Goal: Task Accomplishment & Management: Manage account settings

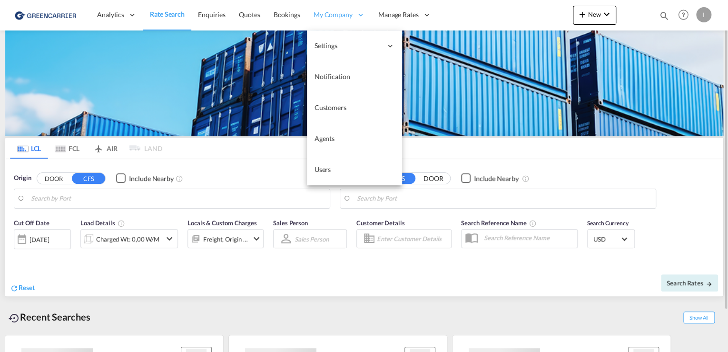
type input "[GEOGRAPHIC_DATA], [GEOGRAPHIC_DATA]"
type input "Callao, PECLL"
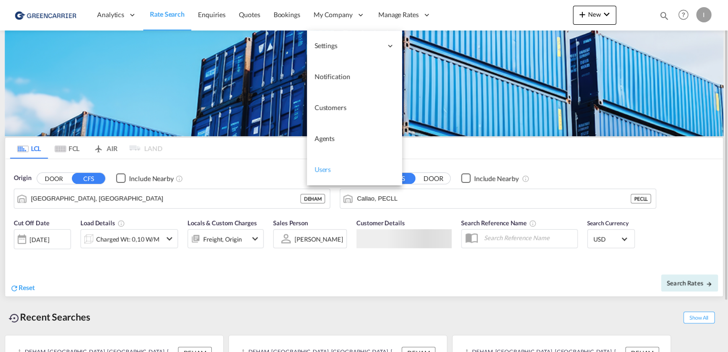
click at [323, 171] on span "Users" at bounding box center [322, 169] width 17 height 8
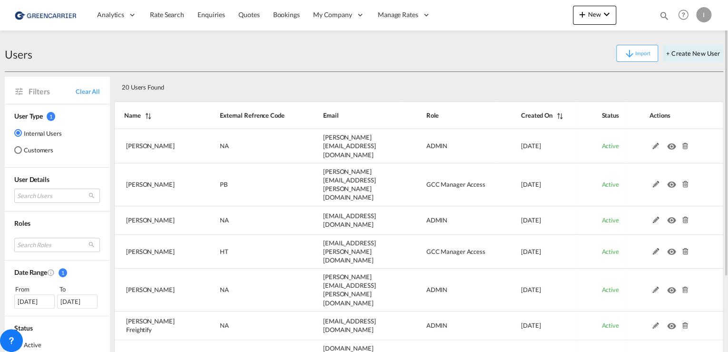
click at [38, 153] on md-radio-button "Customers" at bounding box center [38, 150] width 48 height 10
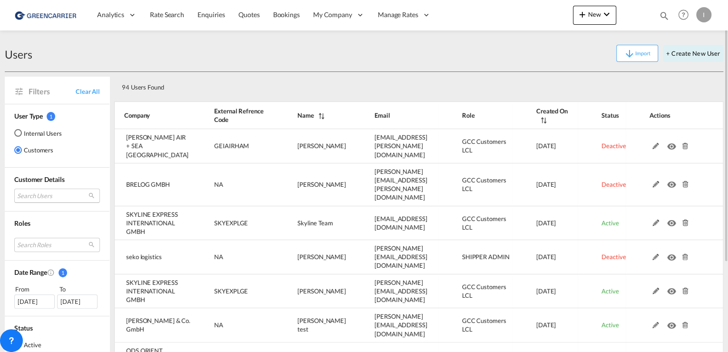
click at [50, 196] on md-select "Search Users user name user erol Yikilmazoglu erol.yikilmazoglu@geis-group.de |…" at bounding box center [57, 195] width 86 height 14
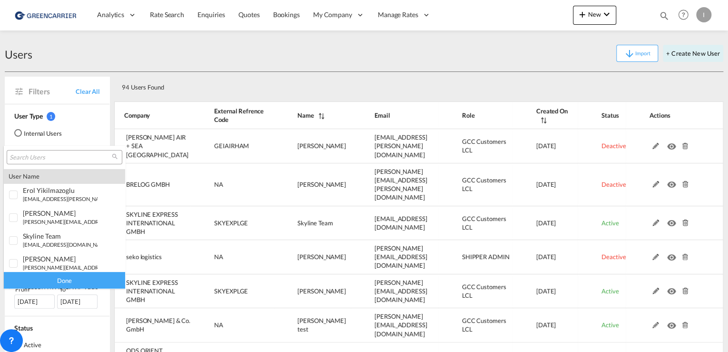
click at [53, 158] on input "search" at bounding box center [61, 157] width 102 height 9
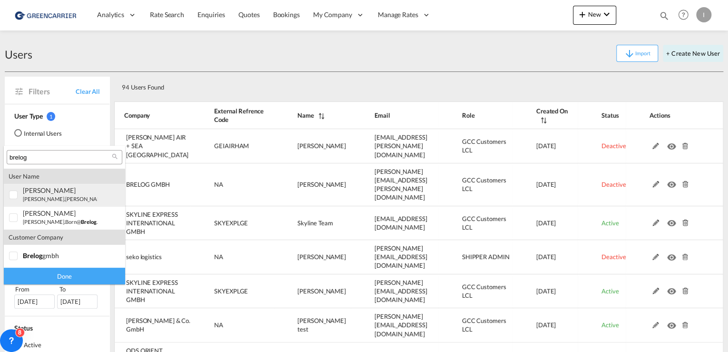
type input "brelog"
drag, startPoint x: 10, startPoint y: 193, endPoint x: 16, endPoint y: 207, distance: 16.2
click at [10, 193] on div at bounding box center [14, 195] width 10 height 10
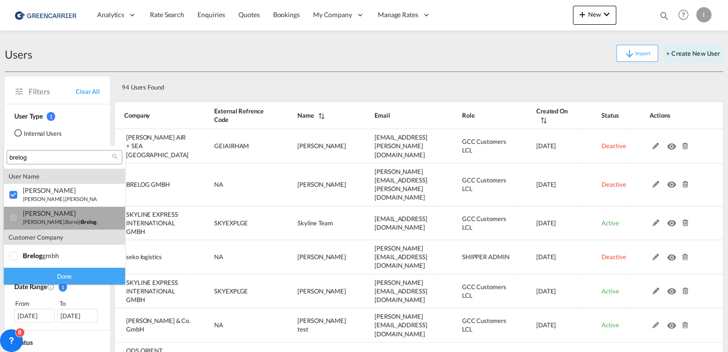
click at [15, 219] on div at bounding box center [14, 218] width 10 height 10
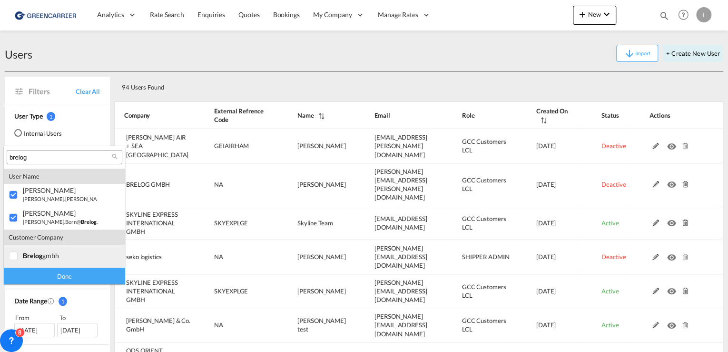
click at [11, 255] on div at bounding box center [14, 256] width 10 height 10
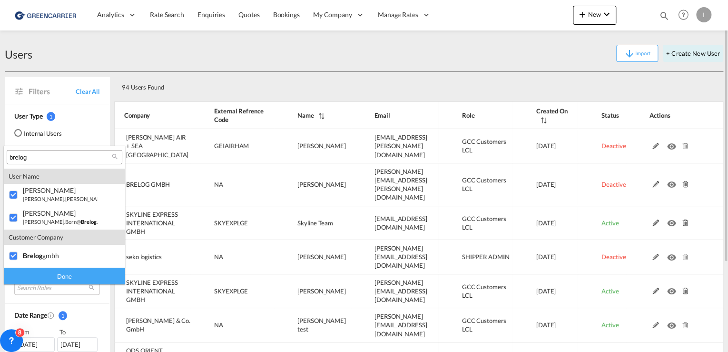
click at [74, 277] on div "Done" at bounding box center [64, 275] width 121 height 17
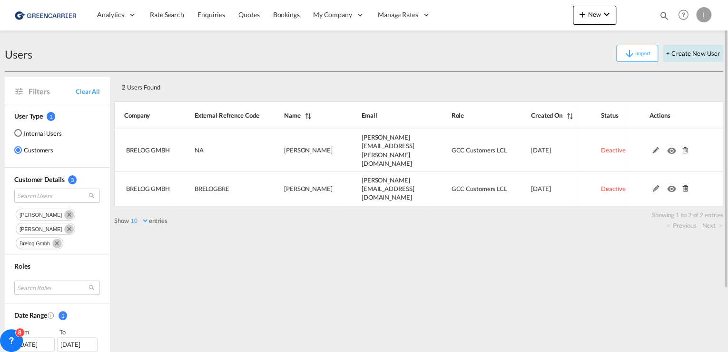
click at [689, 52] on button "+ Create New User" at bounding box center [693, 53] width 60 height 17
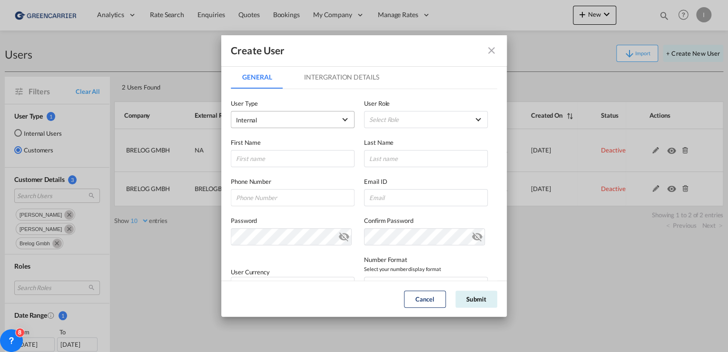
click at [310, 120] on span "Internal" at bounding box center [286, 120] width 100 height 10
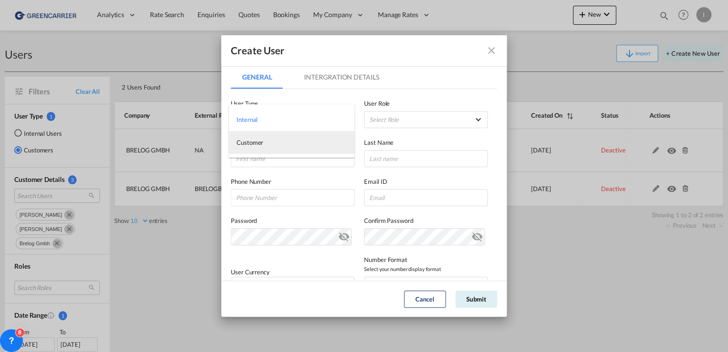
click at [278, 146] on md-option "Customer" at bounding box center [292, 142] width 126 height 23
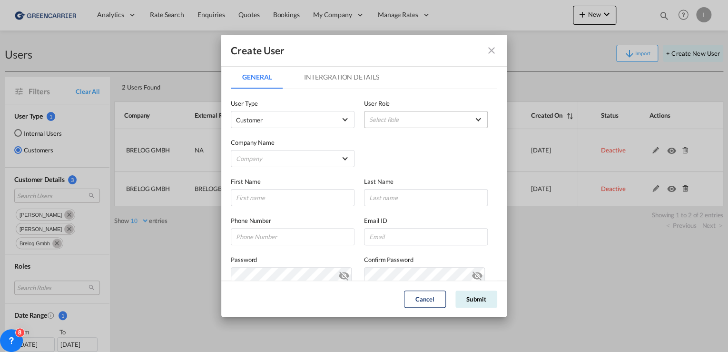
click at [406, 111] on md-select "Select Role ADMIN GLOBAL Essentials Admin GLOBAL Essentials Manager GLOBAL Esse…" at bounding box center [426, 119] width 124 height 17
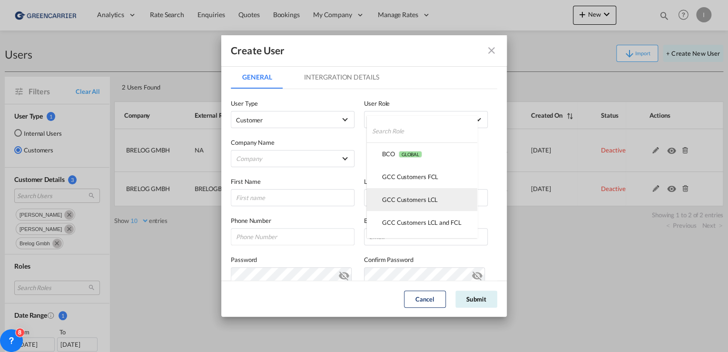
click at [443, 203] on md-option "GCC Customers LCL USER_DEFINED" at bounding box center [422, 199] width 110 height 23
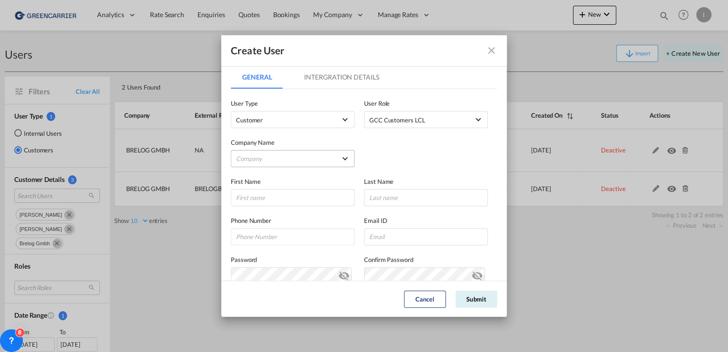
click at [287, 158] on md-select "Company Alfons Koester & Co. GmbH BENDIX TRANSPORT DANMARK BTG INTERNATIONALE S…" at bounding box center [293, 158] width 124 height 17
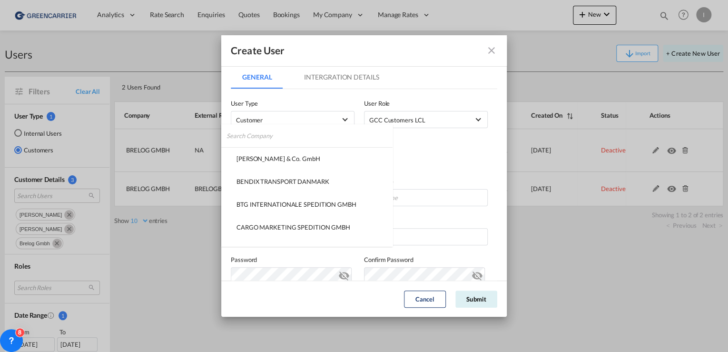
click at [262, 132] on input "search" at bounding box center [309, 135] width 166 height 23
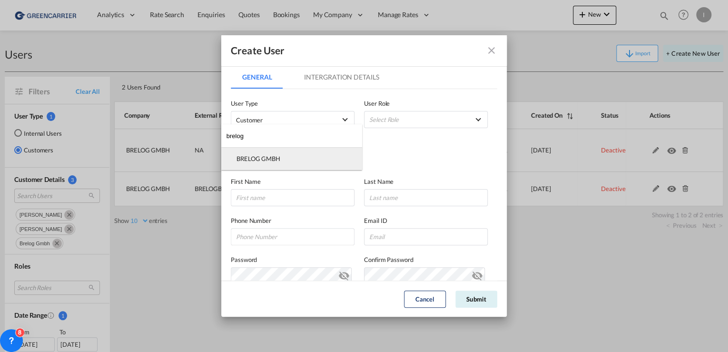
type input "brelog"
click at [271, 159] on div "BRELOG GMBH" at bounding box center [258, 158] width 44 height 9
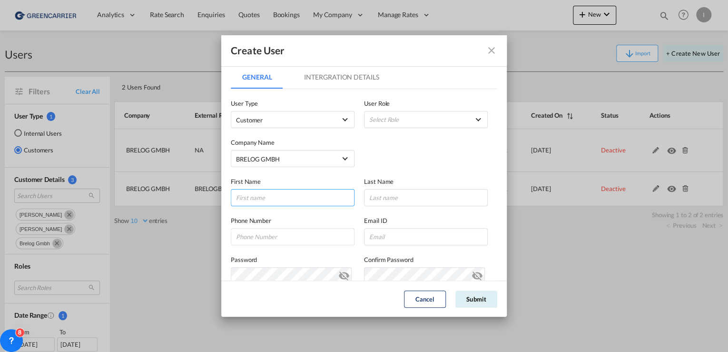
click at [290, 198] on input "GeneralIntergration Details ..." at bounding box center [293, 197] width 124 height 17
paste input "[PERSON_NAME]"
click at [448, 196] on input "GeneralIntergration Details ..." at bounding box center [426, 197] width 124 height 17
click at [317, 202] on input "[PERSON_NAME]" at bounding box center [293, 197] width 124 height 17
type input "[PERSON_NAME]"
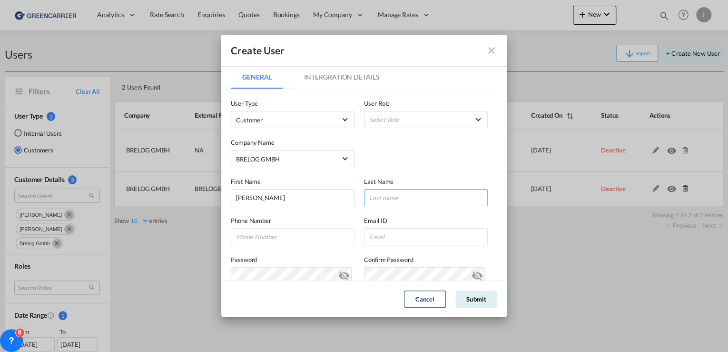
click at [412, 198] on input "GeneralIntergration Details ..." at bounding box center [426, 197] width 124 height 17
paste input "Bartocha"
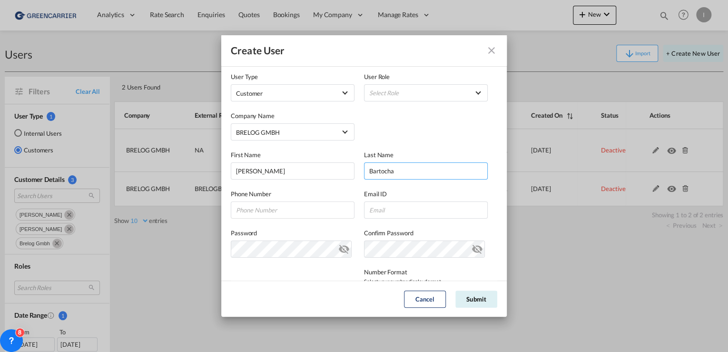
scroll to position [38, 0]
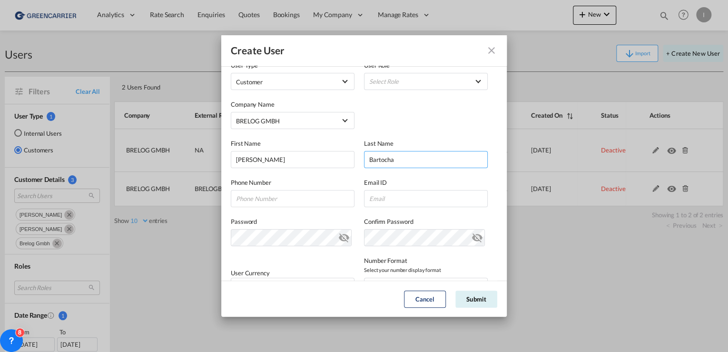
type input "Bartocha"
click at [314, 196] on input "GeneralIntergration Details ..." at bounding box center [293, 198] width 124 height 17
paste input "042182860"
type input "042182860"
click at [411, 206] on input "GeneralIntergration Details ..." at bounding box center [426, 198] width 124 height 17
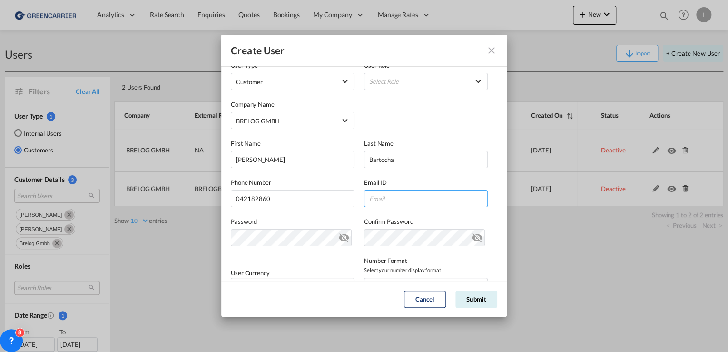
paste input "[PERSON_NAME][EMAIL_ADDRESS][DOMAIN_NAME]"
type input "[PERSON_NAME][EMAIL_ADDRESS][DOMAIN_NAME]"
drag, startPoint x: 470, startPoint y: 199, endPoint x: 255, endPoint y: 200, distance: 214.6
click at [255, 200] on div "Phone Number 042182860 Email ID vanessa.bartocha@brelog.com vanessa.bartocha@br…" at bounding box center [364, 187] width 266 height 39
click at [275, 227] on div "Password Password must contain the following: A special character A number Mini…" at bounding box center [297, 230] width 133 height 29
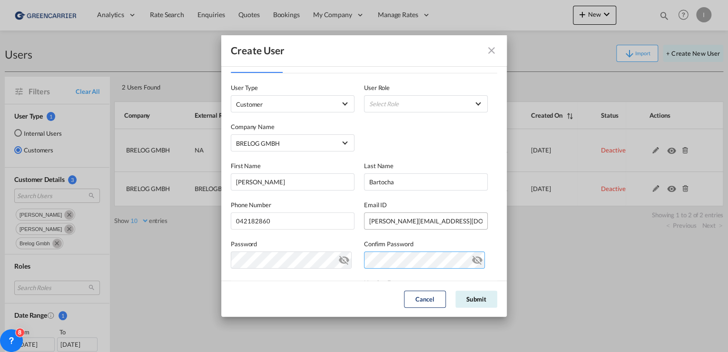
scroll to position [0, 0]
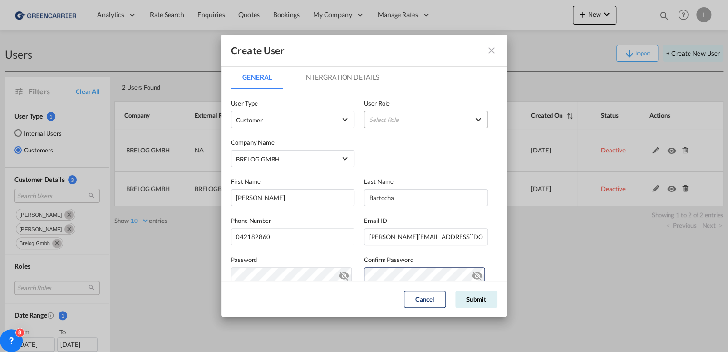
click at [389, 112] on md-select "Select Role" at bounding box center [426, 119] width 124 height 17
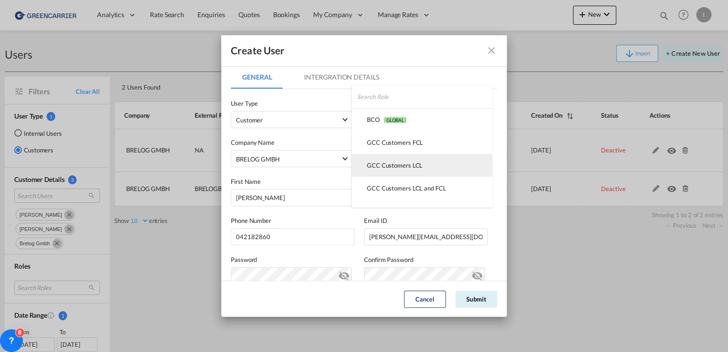
click at [403, 165] on div "GCC Customers LCL USER_DEFINED" at bounding box center [395, 165] width 56 height 9
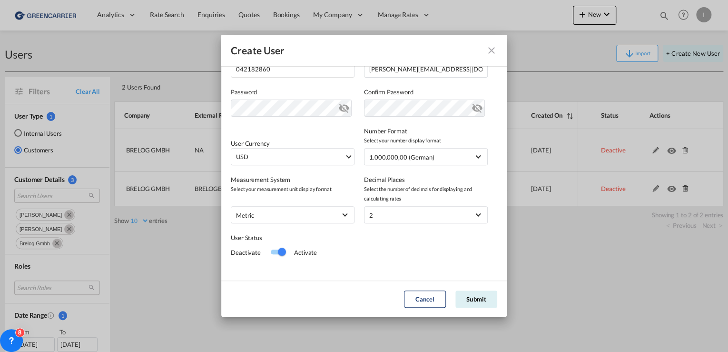
scroll to position [175, 0]
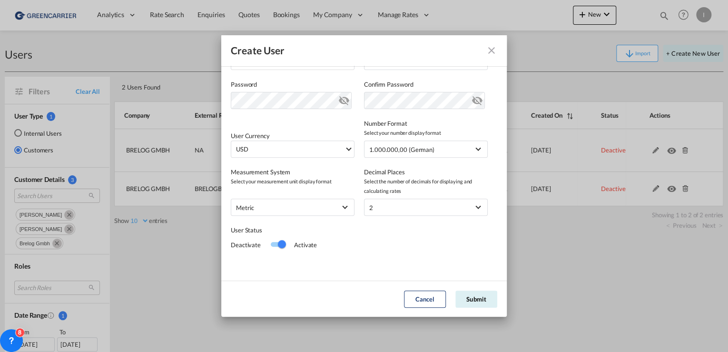
click at [272, 242] on div "Switch 1" at bounding box center [278, 244] width 14 height 5
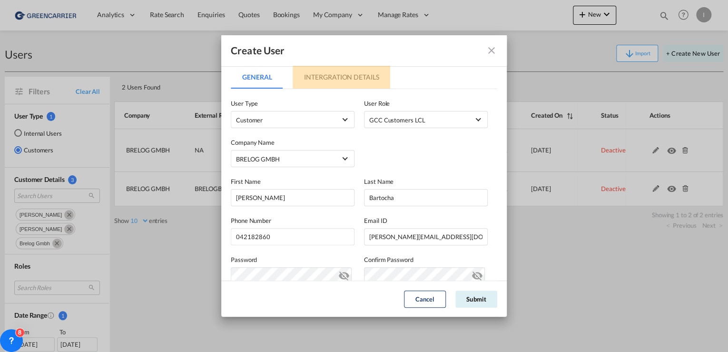
click at [356, 74] on md-tab-item "Intergration Details" at bounding box center [342, 77] width 98 height 23
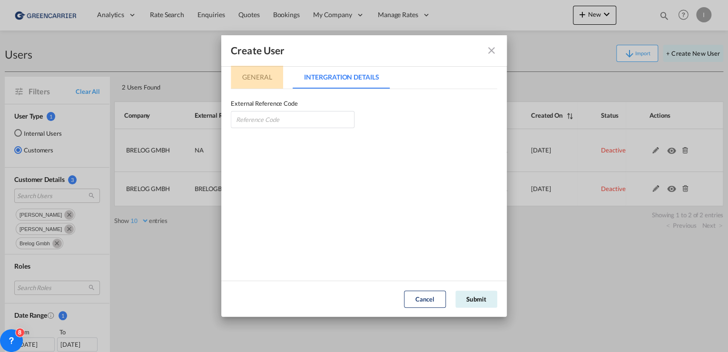
click at [265, 74] on md-tab-item "General" at bounding box center [257, 77] width 52 height 23
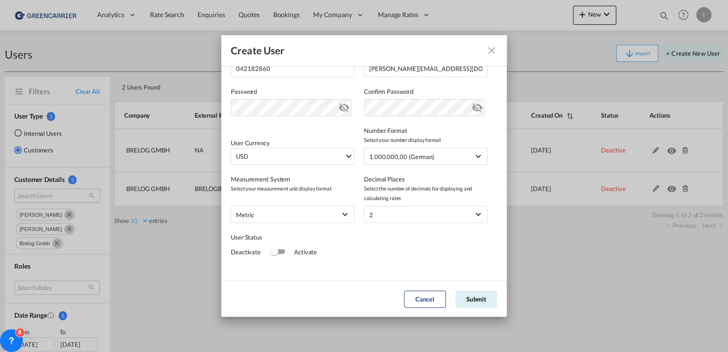
scroll to position [175, 0]
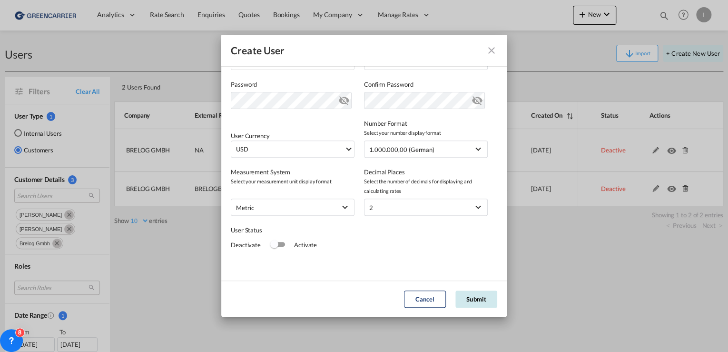
click at [484, 297] on button "Submit" at bounding box center [476, 298] width 42 height 17
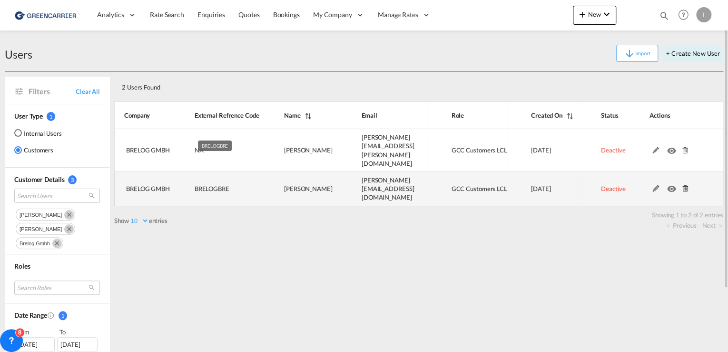
click at [209, 175] on td "BRELOGBRE" at bounding box center [215, 189] width 89 height 34
copy span "BRELOGBRE"
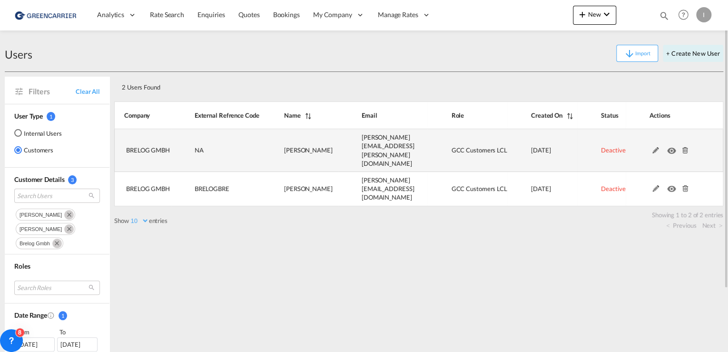
click at [655, 147] on md-icon at bounding box center [655, 150] width 12 height 7
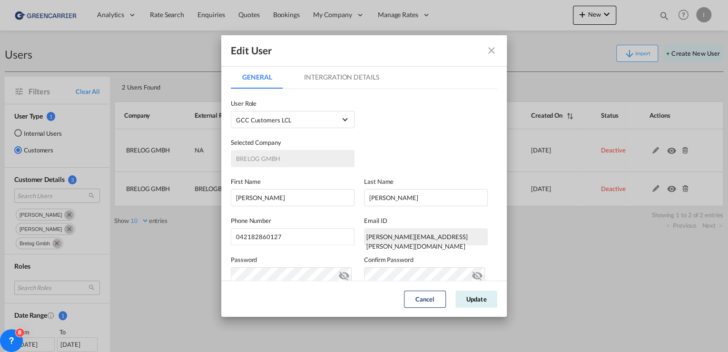
click at [332, 77] on md-tab-item "Intergration Details" at bounding box center [342, 77] width 98 height 23
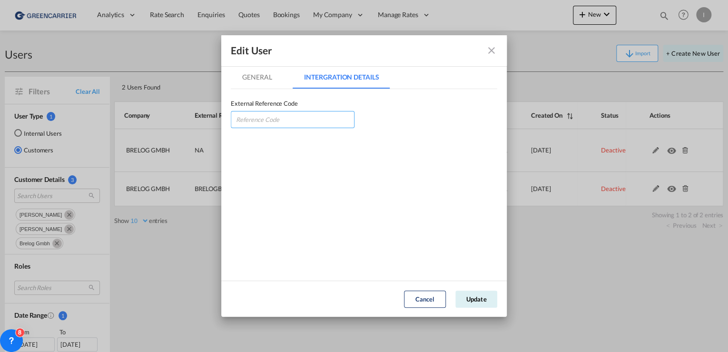
click at [270, 120] on input "GeneralIntergration Details ..." at bounding box center [293, 119] width 124 height 17
paste input "BRELOGBRE"
type input "BRELOGBRE"
click at [476, 299] on button "Update" at bounding box center [476, 298] width 42 height 17
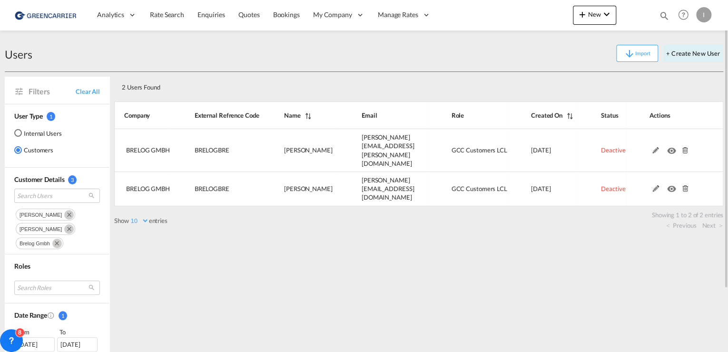
click at [73, 212] on md-icon "Remove" at bounding box center [69, 215] width 10 height 10
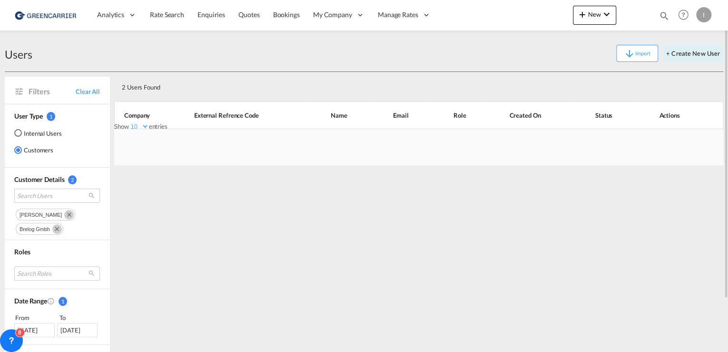
click at [64, 214] on md-icon "Remove" at bounding box center [69, 215] width 10 height 10
click at [55, 216] on md-icon "Remove" at bounding box center [57, 215] width 10 height 10
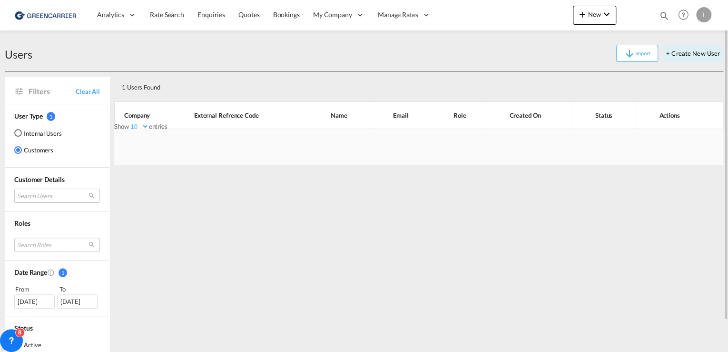
click at [36, 196] on md-select "Search Users" at bounding box center [57, 195] width 86 height 14
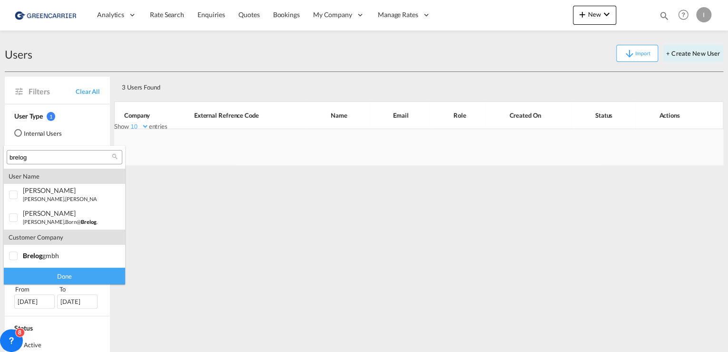
click at [68, 159] on input "brelog" at bounding box center [61, 157] width 102 height 9
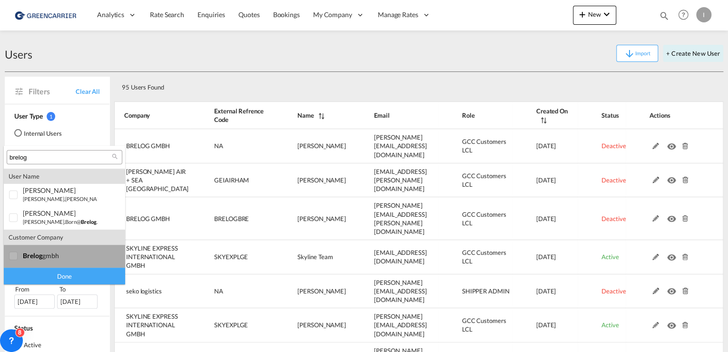
click at [45, 257] on div "brelog gmbh" at bounding box center [60, 255] width 75 height 8
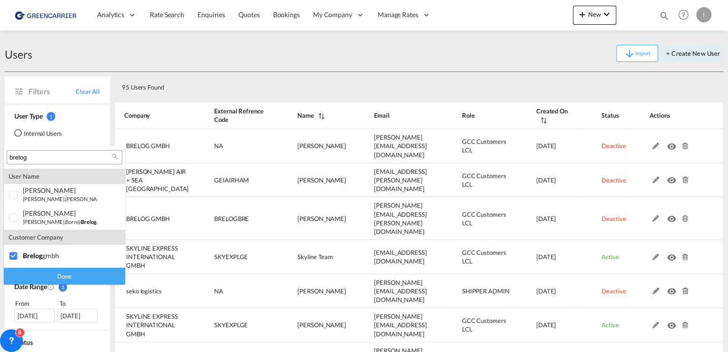
click at [66, 271] on div "Done" at bounding box center [64, 275] width 121 height 17
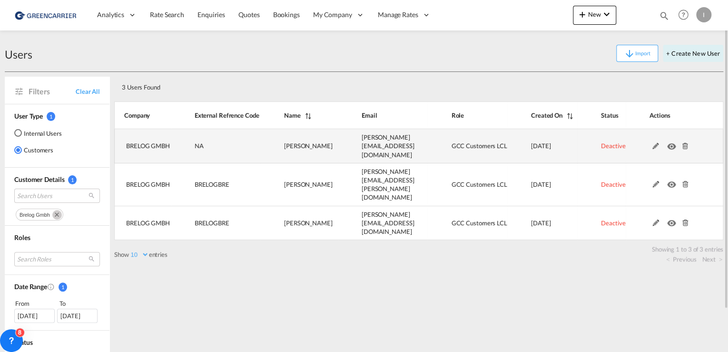
click at [656, 136] on td at bounding box center [675, 146] width 98 height 34
click at [657, 141] on span at bounding box center [670, 145] width 42 height 8
click at [655, 143] on md-icon at bounding box center [655, 146] width 12 height 7
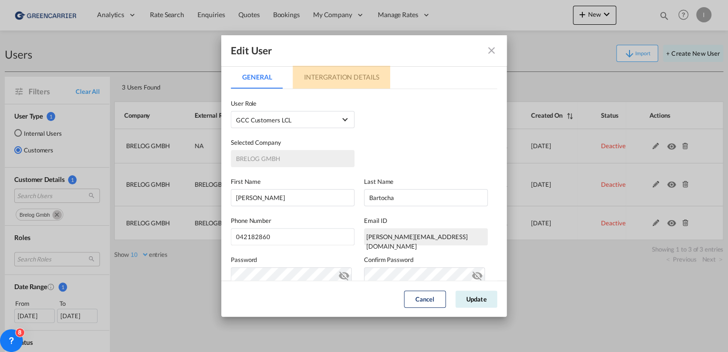
click at [343, 82] on md-tab-item "Intergration Details" at bounding box center [342, 77] width 98 height 23
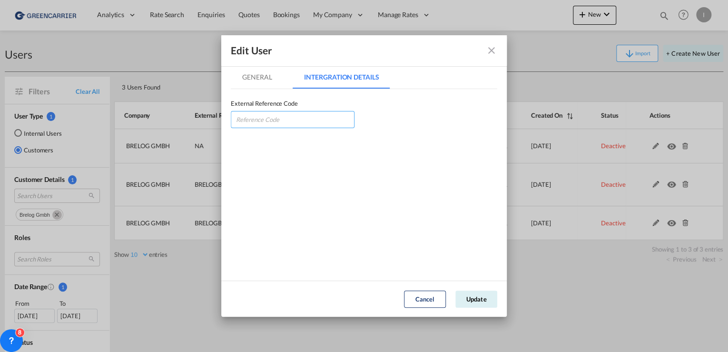
click at [276, 120] on input "GeneralIntergration Details ..." at bounding box center [293, 119] width 124 height 17
paste input "BRELOGBRE"
type input "BRELOGBRE"
click at [478, 298] on button "Update" at bounding box center [476, 298] width 42 height 17
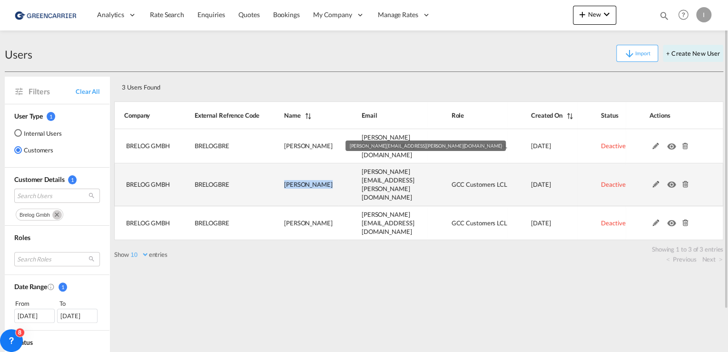
drag, startPoint x: 291, startPoint y: 173, endPoint x: 346, endPoint y: 179, distance: 55.5
click at [346, 179] on tr "BRELOG GMBH BRELOGBRE Stephanie Bomberg stephanie.bomberg@brelog.com GCC Custom…" at bounding box center [418, 184] width 609 height 43
copy span "[PERSON_NAME]"
drag, startPoint x: 437, startPoint y: 157, endPoint x: 425, endPoint y: 172, distance: 18.7
click at [425, 172] on tr "BRELOG GMBH BRELOGBRE Stephanie Bomberg stephanie.bomberg@brelog.com GCC Custom…" at bounding box center [418, 184] width 609 height 43
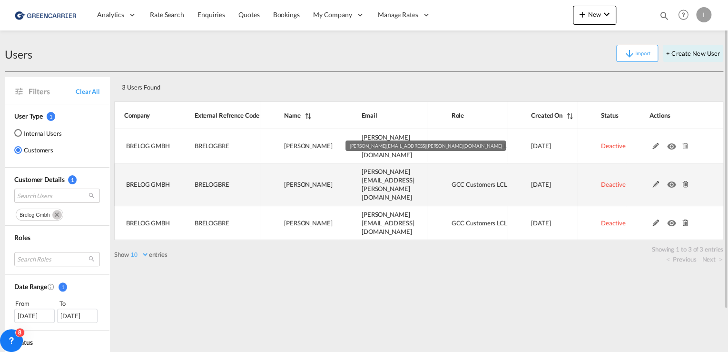
drag, startPoint x: 425, startPoint y: 172, endPoint x: 409, endPoint y: 171, distance: 16.2
click at [409, 171] on span "[PERSON_NAME][EMAIL_ADDRESS][PERSON_NAME][DOMAIN_NAME]" at bounding box center [388, 184] width 53 height 34
click at [414, 170] on span "[PERSON_NAME][EMAIL_ADDRESS][PERSON_NAME][DOMAIN_NAME]" at bounding box center [388, 184] width 53 height 34
drag, startPoint x: 426, startPoint y: 172, endPoint x: 363, endPoint y: 171, distance: 63.7
click at [363, 171] on span "[PERSON_NAME][EMAIL_ADDRESS][PERSON_NAME][DOMAIN_NAME]" at bounding box center [388, 184] width 53 height 34
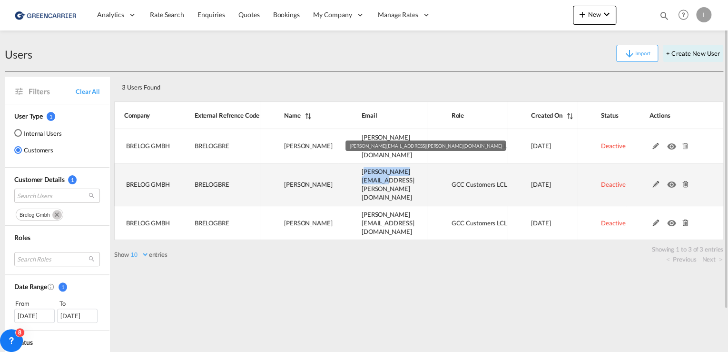
click at [363, 171] on span "[PERSON_NAME][EMAIL_ADDRESS][PERSON_NAME][DOMAIN_NAME]" at bounding box center [388, 184] width 53 height 34
drag, startPoint x: 362, startPoint y: 172, endPoint x: 424, endPoint y: 173, distance: 62.3
click at [414, 173] on span "[PERSON_NAME][EMAIL_ADDRESS][PERSON_NAME][DOMAIN_NAME]" at bounding box center [388, 184] width 53 height 34
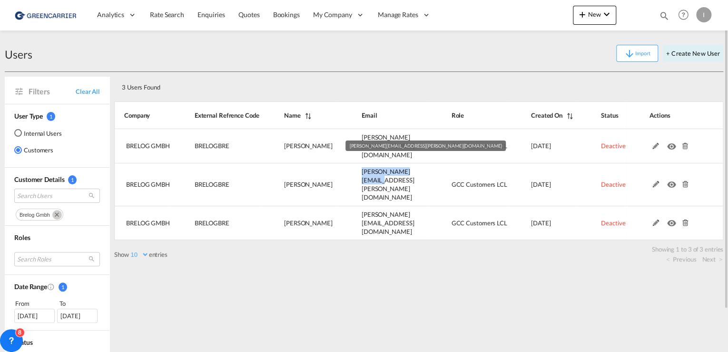
copy span "stephanie.bomberg@br"
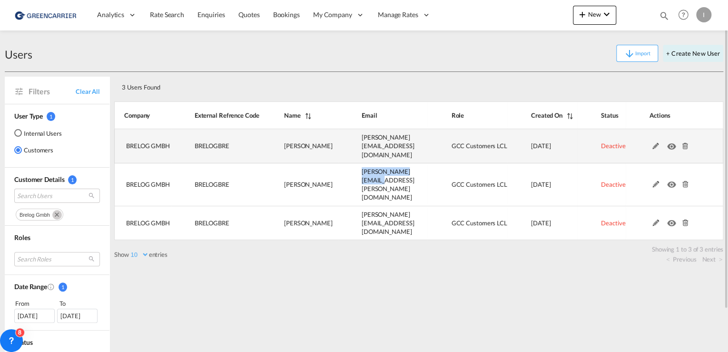
drag, startPoint x: 284, startPoint y: 142, endPoint x: 333, endPoint y: 145, distance: 49.5
click at [333, 145] on td "[PERSON_NAME]" at bounding box center [299, 146] width 78 height 34
copy span "[PERSON_NAME]"
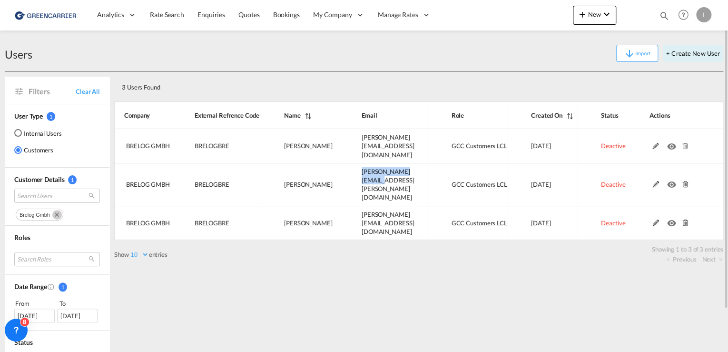
click at [53, 211] on md-icon "Remove" at bounding box center [57, 215] width 10 height 10
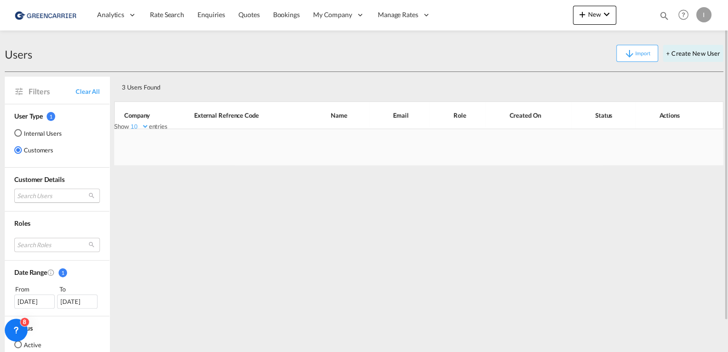
click at [41, 199] on md-select "Search Users user name user stephanie Bomberg stephanie.bomberg@brelog.com | br…" at bounding box center [57, 195] width 86 height 14
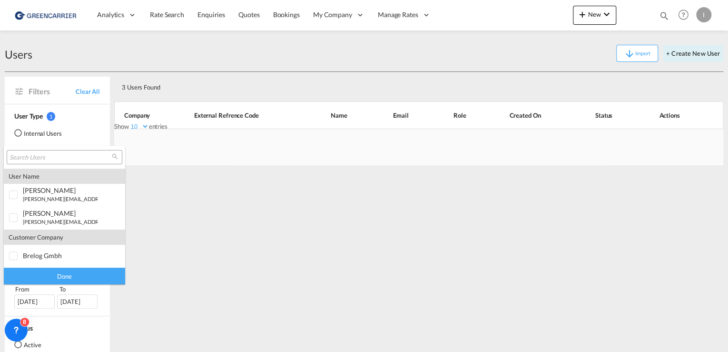
click at [47, 158] on input "search" at bounding box center [61, 157] width 102 height 9
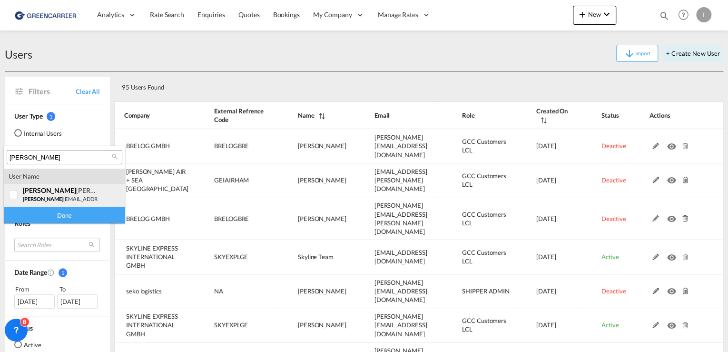
type input "[PERSON_NAME]"
click at [13, 197] on div at bounding box center [14, 195] width 10 height 10
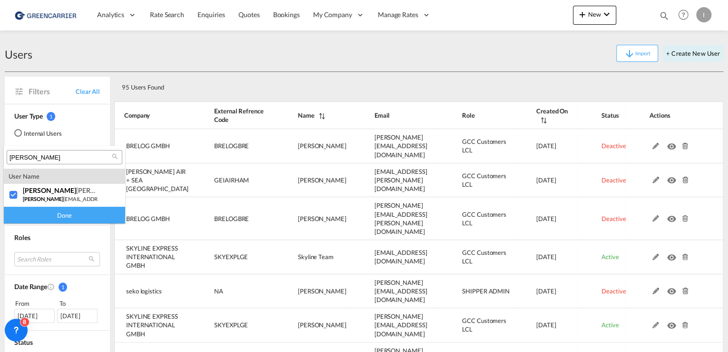
click at [65, 209] on div "Done" at bounding box center [64, 214] width 121 height 17
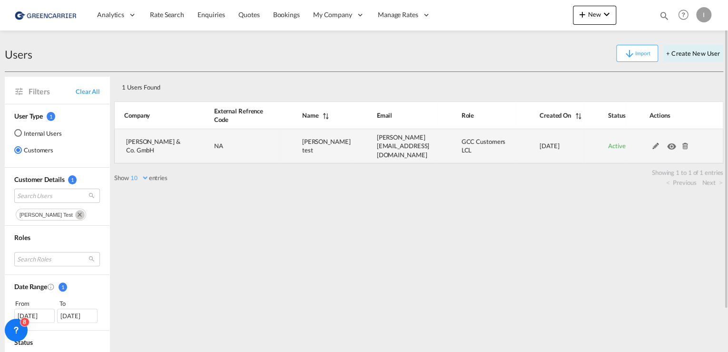
click at [686, 143] on md-icon at bounding box center [685, 146] width 12 height 7
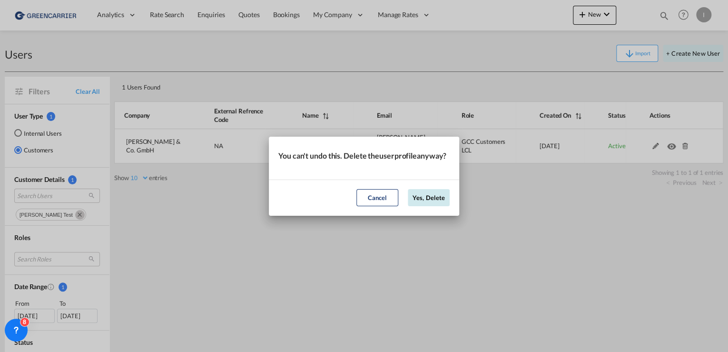
click at [431, 206] on button "Yes, Delete" at bounding box center [429, 197] width 42 height 17
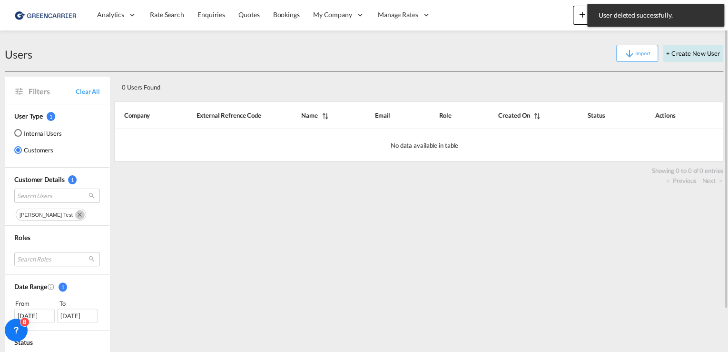
click at [706, 53] on button "+ Create New User" at bounding box center [693, 53] width 60 height 17
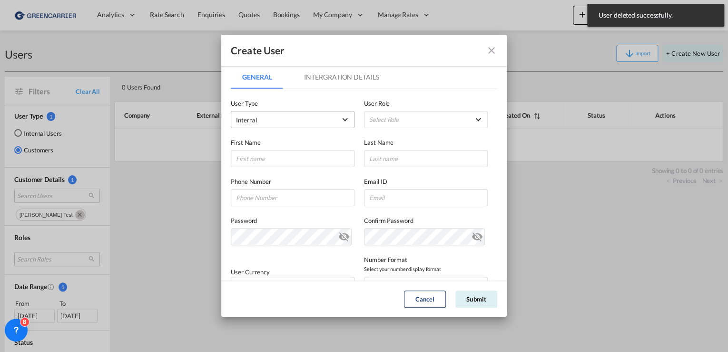
click at [299, 117] on span "Internal" at bounding box center [286, 120] width 100 height 10
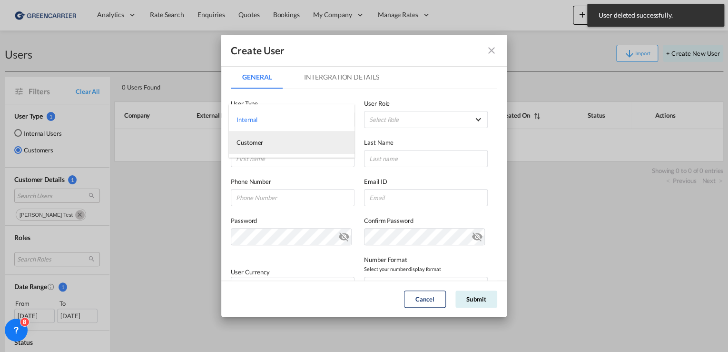
click at [295, 141] on md-option "Customer" at bounding box center [292, 142] width 126 height 23
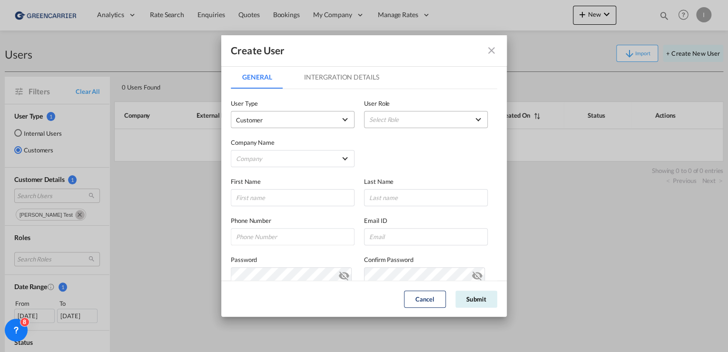
click at [456, 114] on md-select "Select Role" at bounding box center [426, 119] width 124 height 17
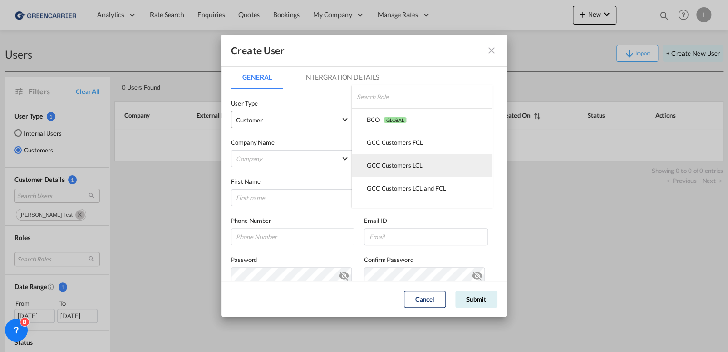
click at [432, 163] on md-option "GCC Customers LCL USER_DEFINED" at bounding box center [422, 165] width 141 height 23
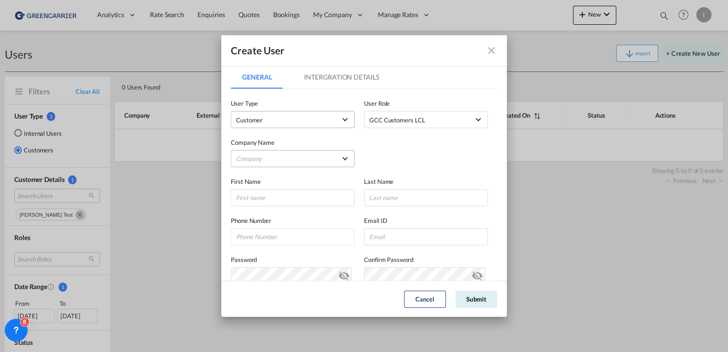
click at [297, 157] on md-select "Company BRELOG GMBH" at bounding box center [293, 158] width 124 height 17
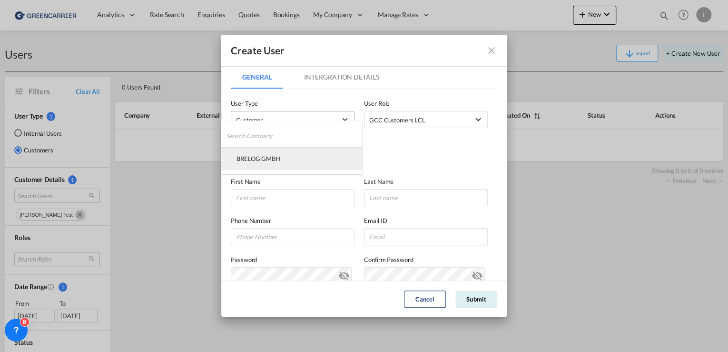
click at [310, 162] on md-option "BRELOG GMBH" at bounding box center [291, 158] width 141 height 23
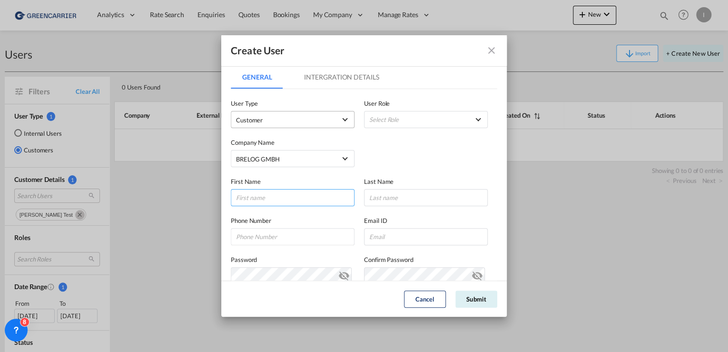
click at [277, 201] on input "GeneralIntergration Details ..." at bounding box center [293, 197] width 124 height 17
type input "Test Isabel"
type input "Test [PERSON_NAME]"
type input "015901988655"
type input "[PERSON_NAME][EMAIL_ADDRESS][DOMAIN_NAME]"
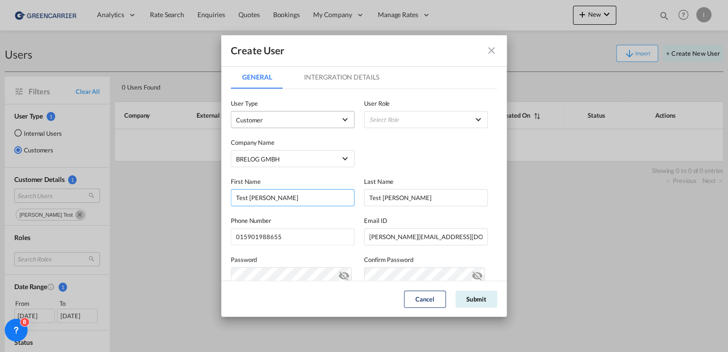
type input "[PERSON_NAME]"
drag, startPoint x: 299, startPoint y: 242, endPoint x: 91, endPoint y: 243, distance: 207.9
click at [91, 243] on div "Create User General Intergration Details General Intergration Details User Type…" at bounding box center [364, 176] width 728 height 352
click at [419, 198] on input "Test [PERSON_NAME]" at bounding box center [426, 197] width 124 height 17
click at [422, 172] on div "First Name Isabel Last Name Test Huebner" at bounding box center [364, 186] width 266 height 39
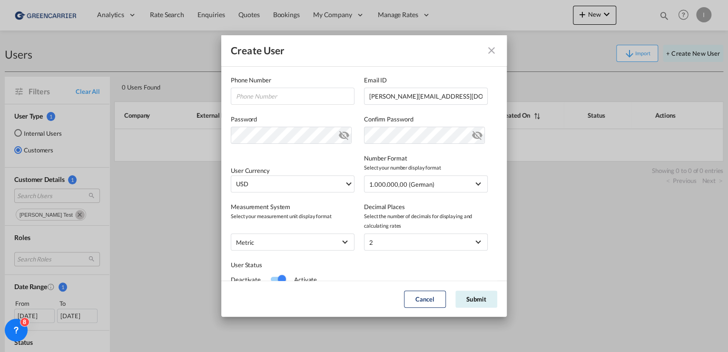
scroll to position [152, 0]
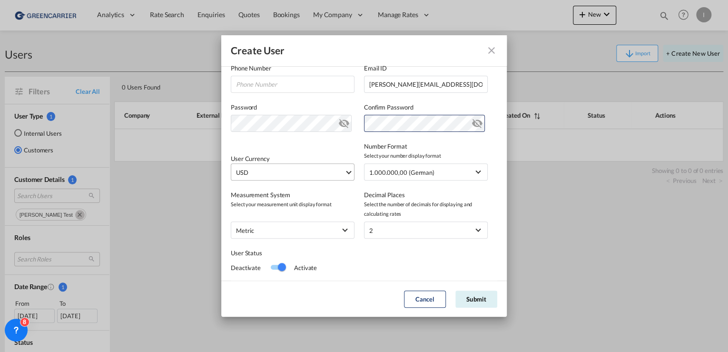
click at [337, 172] on span "USD" at bounding box center [290, 172] width 108 height 10
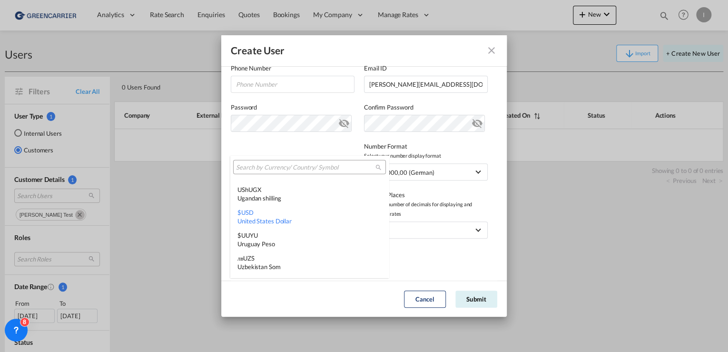
click at [323, 169] on input "search" at bounding box center [305, 167] width 139 height 9
click at [495, 216] on md-backdrop at bounding box center [364, 176] width 728 height 352
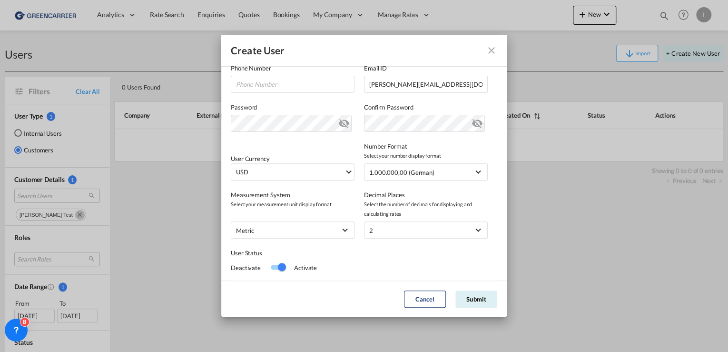
scroll to position [175, 0]
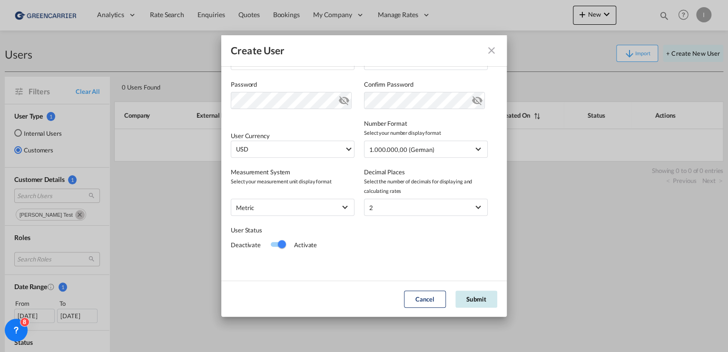
click at [472, 299] on button "Submit" at bounding box center [476, 298] width 42 height 17
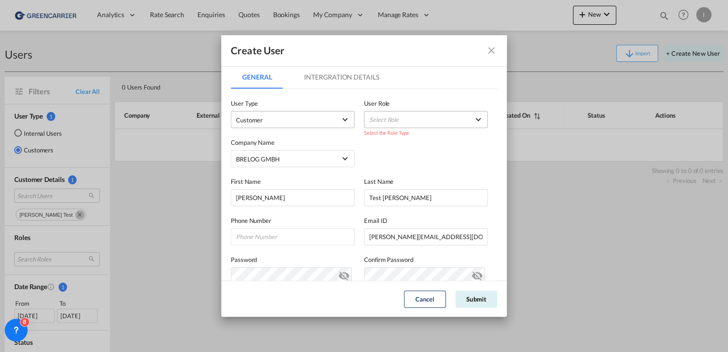
scroll to position [0, 0]
click at [419, 114] on md-select "Select Role" at bounding box center [426, 119] width 124 height 17
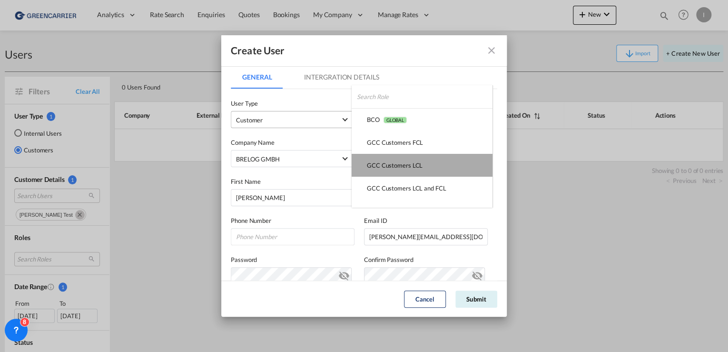
click at [433, 167] on md-option "GCC Customers LCL USER_DEFINED" at bounding box center [422, 165] width 141 height 23
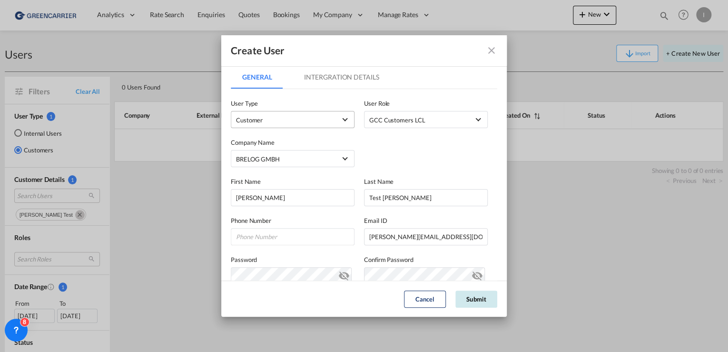
click at [474, 299] on button "Submit" at bounding box center [476, 298] width 42 height 17
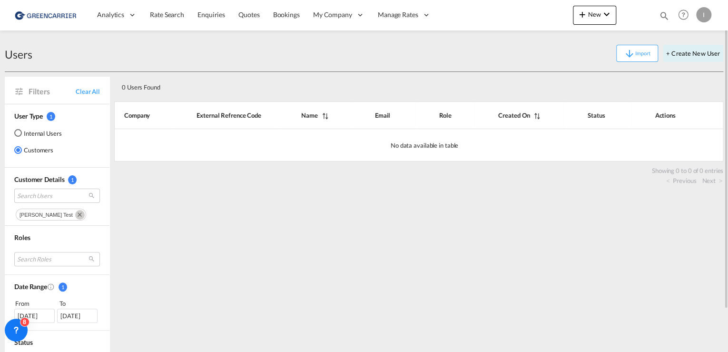
click at [75, 215] on md-icon "Remove" at bounding box center [80, 215] width 10 height 10
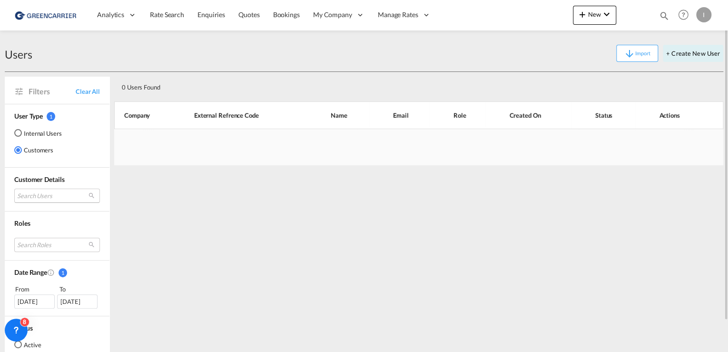
click at [50, 195] on md-select "Search Users" at bounding box center [57, 195] width 86 height 14
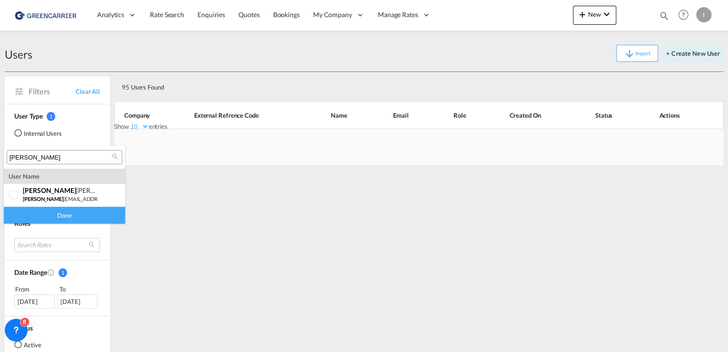
click at [55, 163] on div "[PERSON_NAME]" at bounding box center [65, 157] width 116 height 14
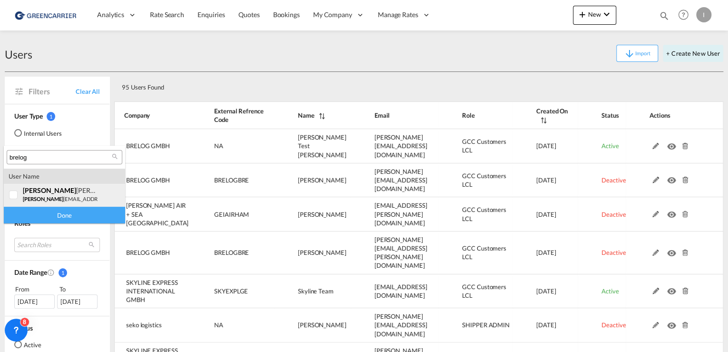
type input "brelog"
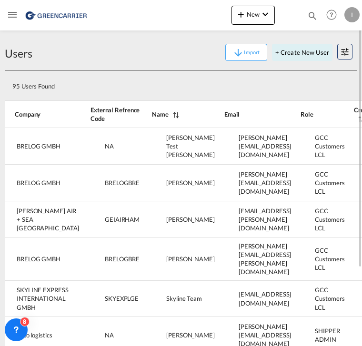
drag, startPoint x: 51, startPoint y: 156, endPoint x: 314, endPoint y: 116, distance: 265.6
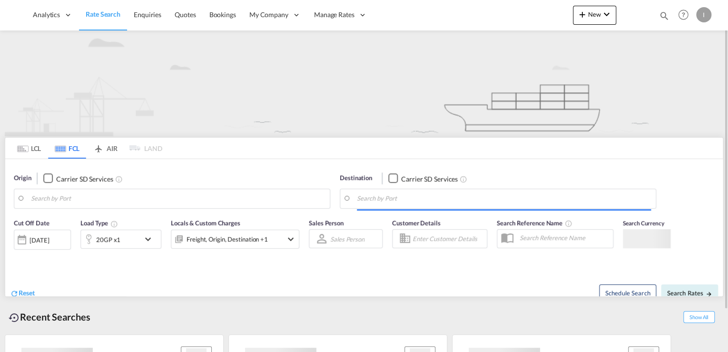
type input "[GEOGRAPHIC_DATA], [GEOGRAPHIC_DATA]"
type input "Altamira, MXATM"
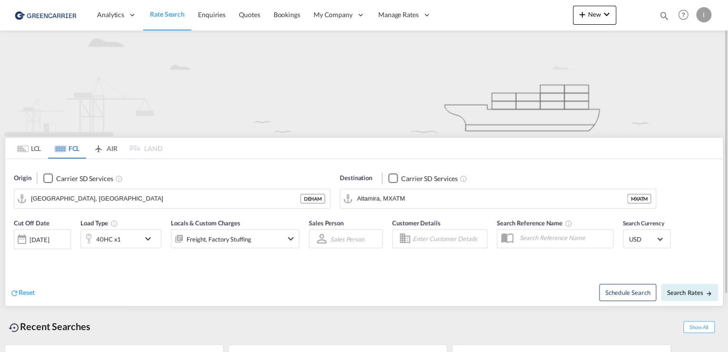
click at [697, 19] on div "I" at bounding box center [703, 14] width 15 height 15
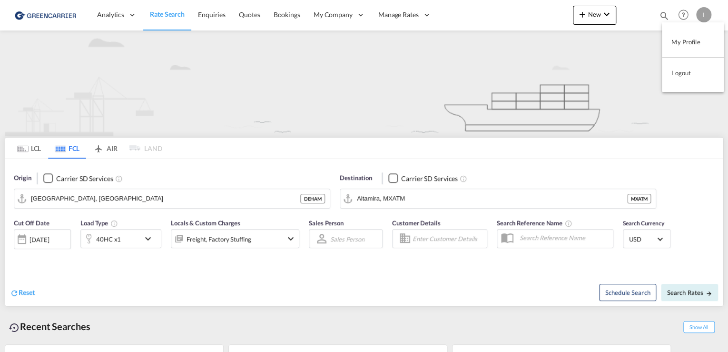
click at [681, 73] on button "Logout" at bounding box center [693, 72] width 62 height 19
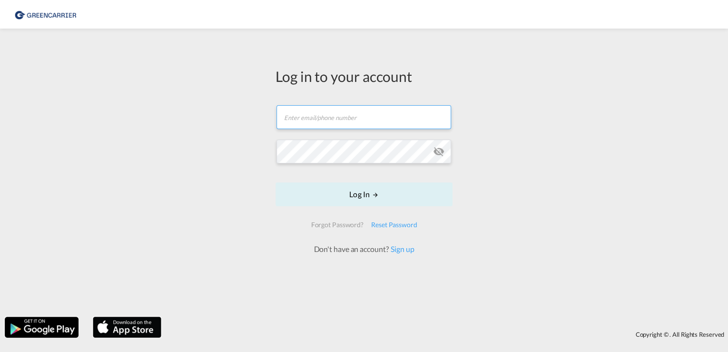
type input "[PERSON_NAME][EMAIL_ADDRESS][PERSON_NAME][DOMAIN_NAME]"
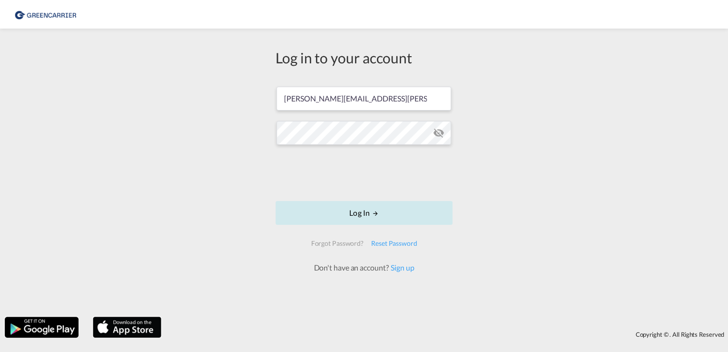
click at [403, 213] on button "Log In" at bounding box center [363, 213] width 177 height 24
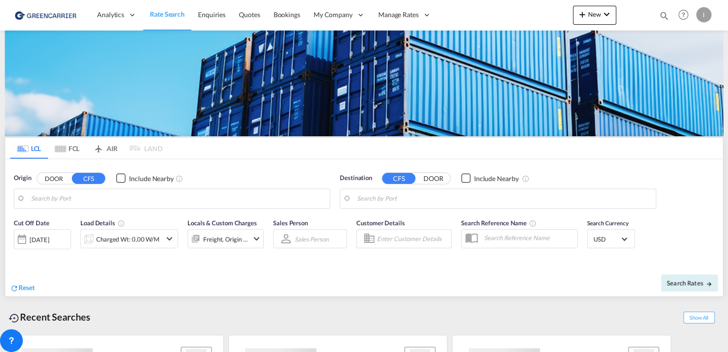
type input "[GEOGRAPHIC_DATA], [GEOGRAPHIC_DATA]"
type input "Callao, PECLL"
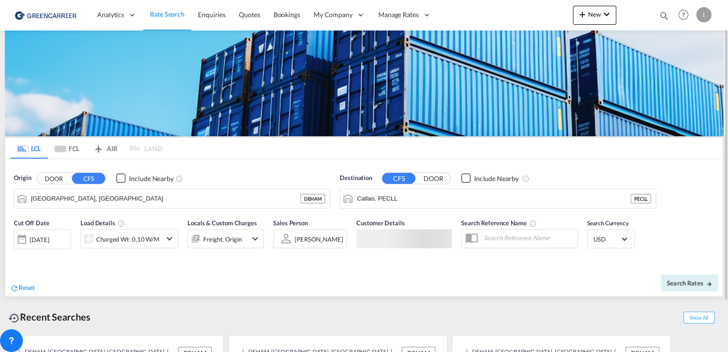
click at [710, 12] on div "I" at bounding box center [703, 14] width 15 height 15
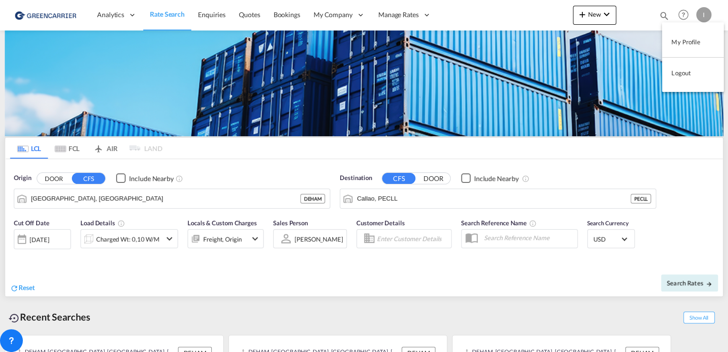
click at [681, 42] on button "My Profile" at bounding box center [693, 41] width 62 height 19
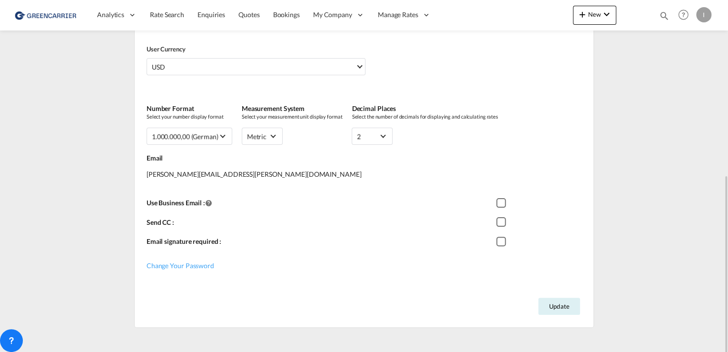
scroll to position [314, 0]
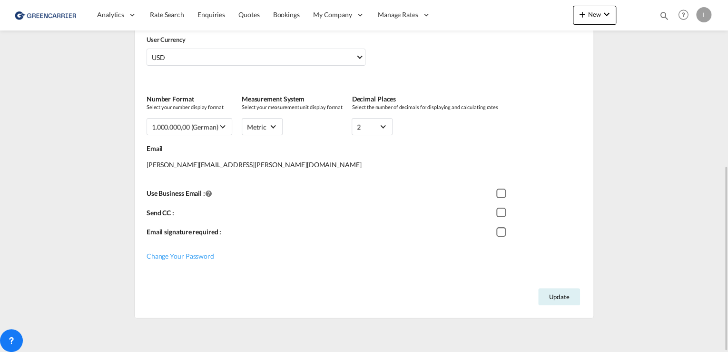
click at [703, 14] on div "I" at bounding box center [703, 14] width 15 height 15
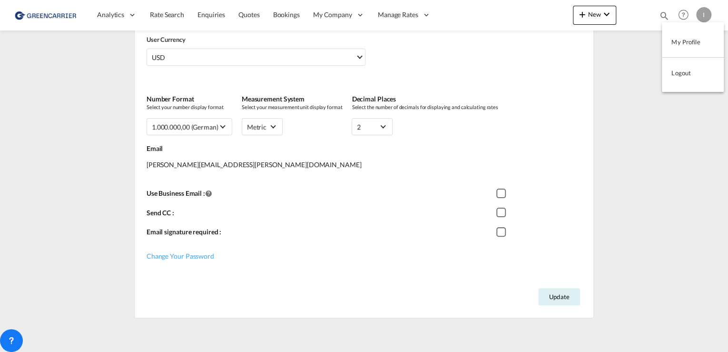
click at [686, 74] on button "Logout" at bounding box center [693, 72] width 62 height 19
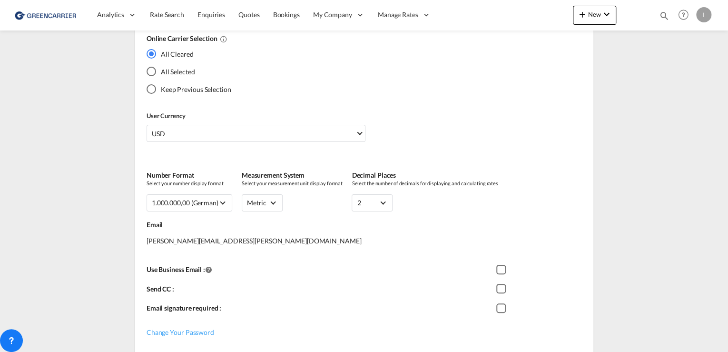
scroll to position [200, 0]
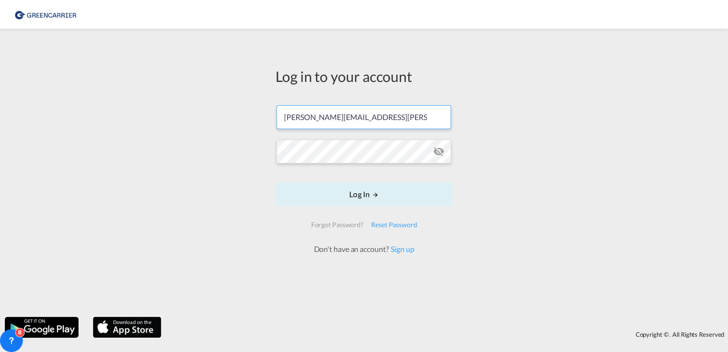
click at [343, 120] on input "[PERSON_NAME][EMAIL_ADDRESS][PERSON_NAME][DOMAIN_NAME]" at bounding box center [363, 117] width 175 height 24
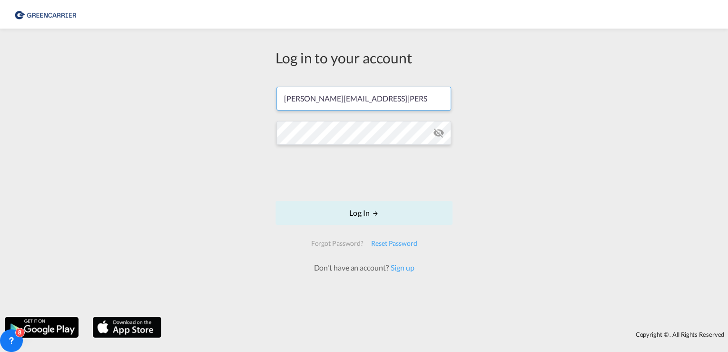
type input "[PERSON_NAME][EMAIL_ADDRESS][DOMAIN_NAME]"
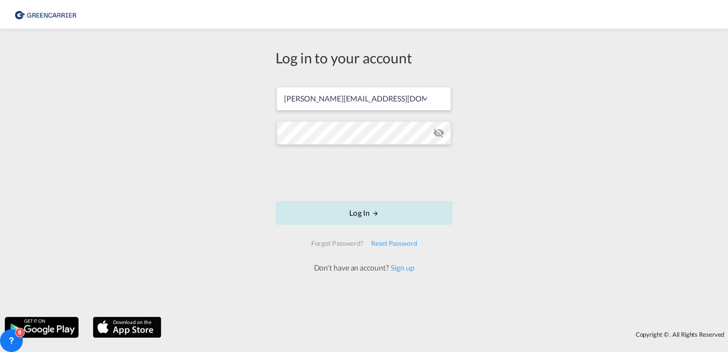
click at [359, 208] on button "Log In" at bounding box center [363, 213] width 177 height 24
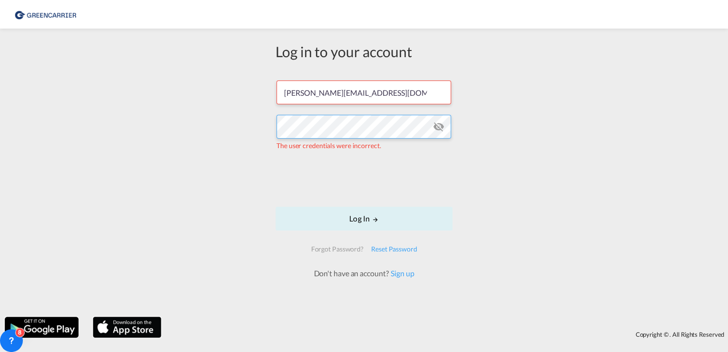
click at [189, 126] on div "Log in to your account [PERSON_NAME][EMAIL_ADDRESS][DOMAIN_NAME] The user crede…" at bounding box center [364, 172] width 728 height 278
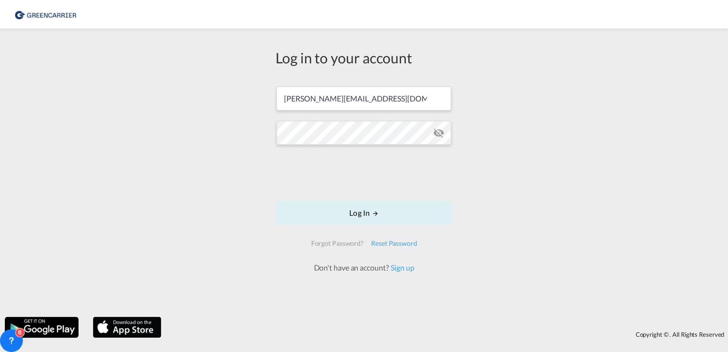
click at [165, 196] on div "Log in to your account [PERSON_NAME][EMAIL_ADDRESS][DOMAIN_NAME] Log In Forgot …" at bounding box center [364, 172] width 728 height 278
click at [166, 135] on div "Log in to your account [PERSON_NAME][EMAIL_ADDRESS][DOMAIN_NAME] Log In Forgot …" at bounding box center [364, 172] width 728 height 278
click at [230, 157] on div "Log in to your account [PERSON_NAME][EMAIL_ADDRESS][DOMAIN_NAME] Log In Forgot …" at bounding box center [364, 172] width 728 height 278
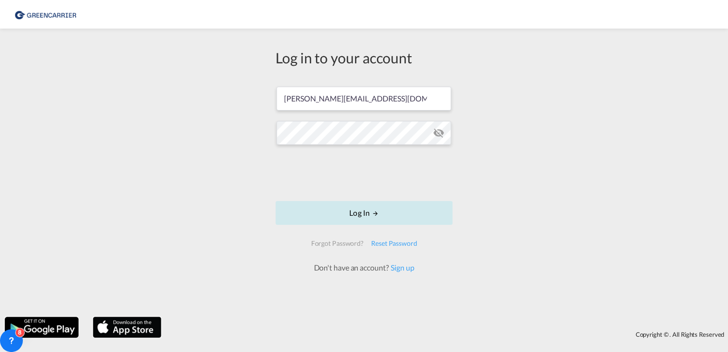
click at [409, 206] on button "Log In" at bounding box center [363, 213] width 177 height 24
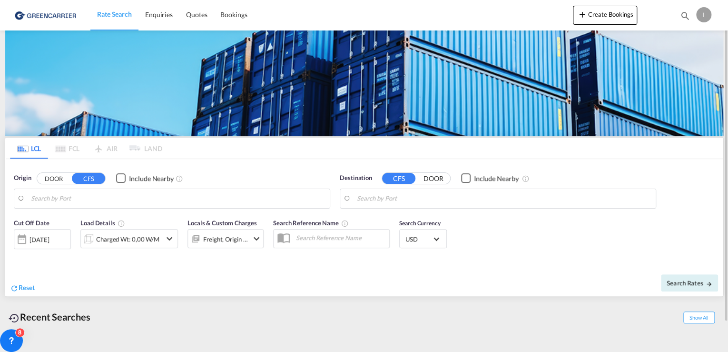
click at [705, 8] on div "I" at bounding box center [703, 14] width 15 height 15
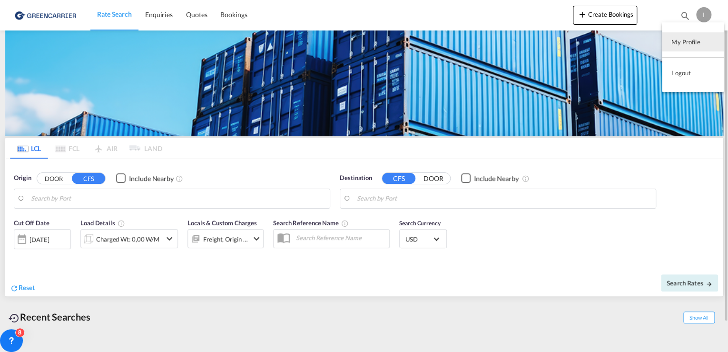
click at [677, 41] on button "My Profile" at bounding box center [693, 41] width 62 height 19
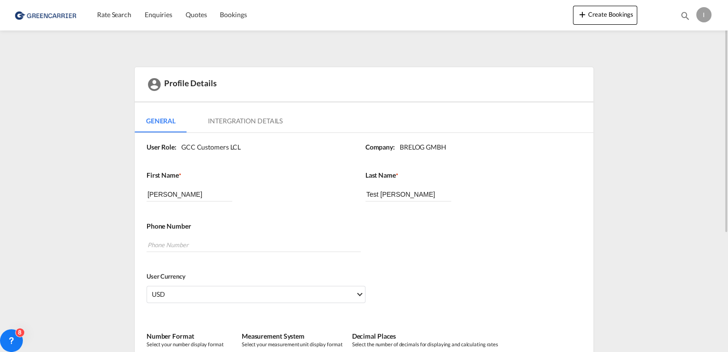
click at [707, 16] on div "I" at bounding box center [703, 14] width 15 height 15
click at [680, 74] on button "Logout" at bounding box center [693, 72] width 62 height 19
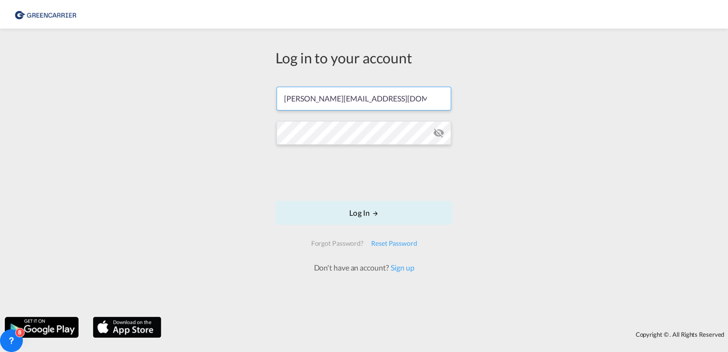
click at [379, 99] on input "[PERSON_NAME][EMAIL_ADDRESS][DOMAIN_NAME]" at bounding box center [363, 99] width 175 height 24
type input "[PERSON_NAME][EMAIL_ADDRESS][PERSON_NAME][DOMAIN_NAME]"
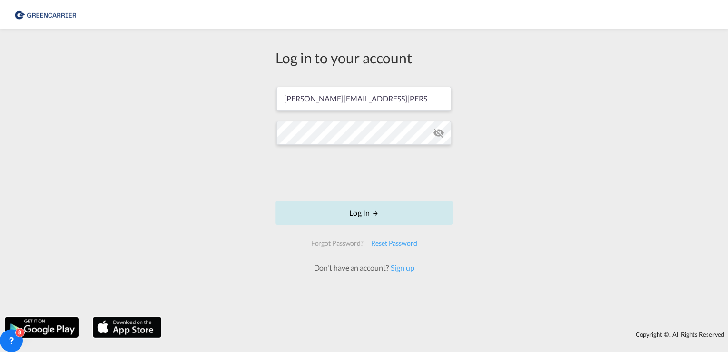
click at [419, 218] on button "Log In" at bounding box center [363, 213] width 177 height 24
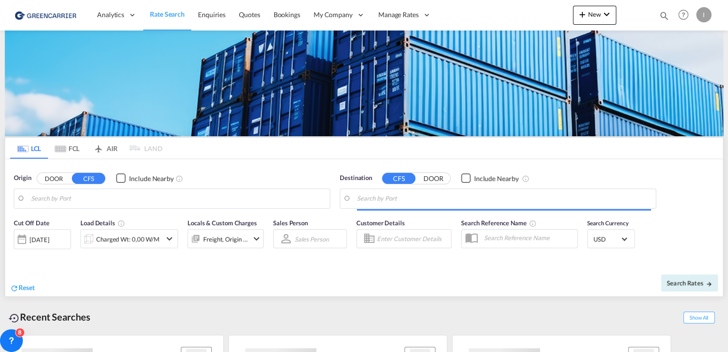
type input "[GEOGRAPHIC_DATA], [GEOGRAPHIC_DATA]"
type input "Callao, PECLL"
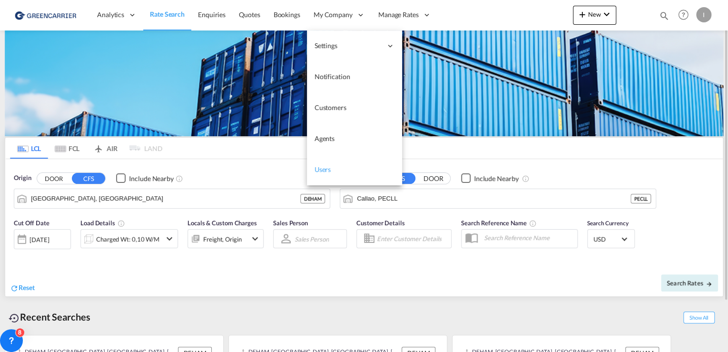
drag, startPoint x: 322, startPoint y: 167, endPoint x: 322, endPoint y: 157, distance: 11.0
click at [322, 167] on span "Users" at bounding box center [322, 169] width 17 height 8
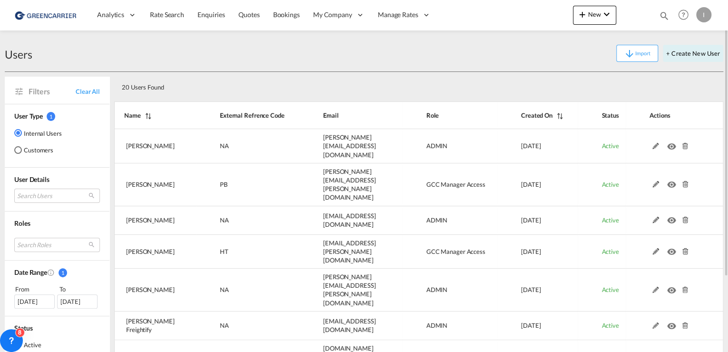
click at [51, 148] on md-radio-button "Customers" at bounding box center [38, 150] width 48 height 10
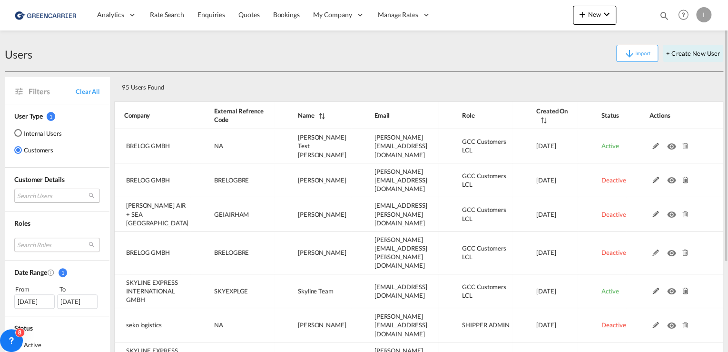
click at [64, 193] on md-select "Search Users user name user [PERSON_NAME] [PERSON_NAME] [PERSON_NAME][EMAIL_ADD…" at bounding box center [57, 195] width 86 height 14
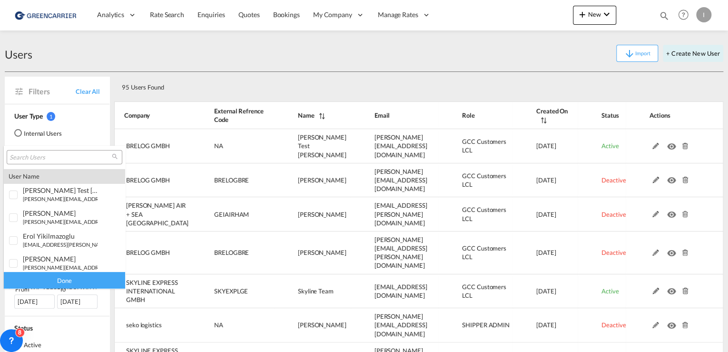
click at [72, 161] on div at bounding box center [65, 157] width 116 height 14
click at [50, 157] on input "search" at bounding box center [61, 157] width 102 height 9
type input "brelog"
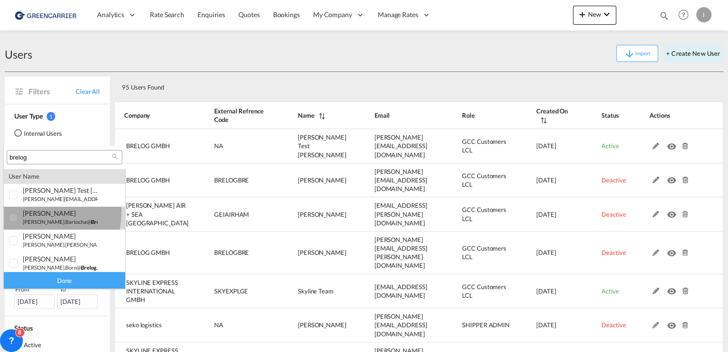
click at [13, 213] on div at bounding box center [14, 218] width 10 height 10
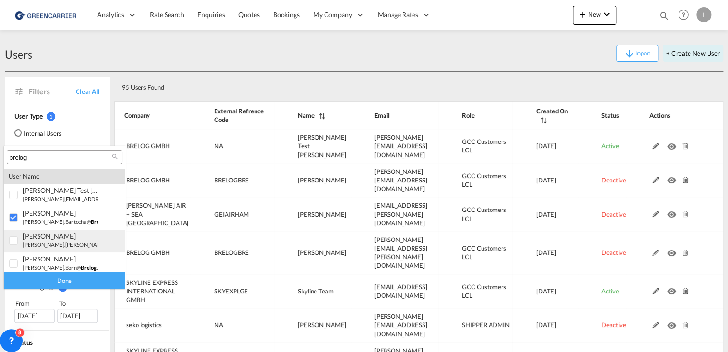
click at [12, 240] on div at bounding box center [14, 241] width 10 height 10
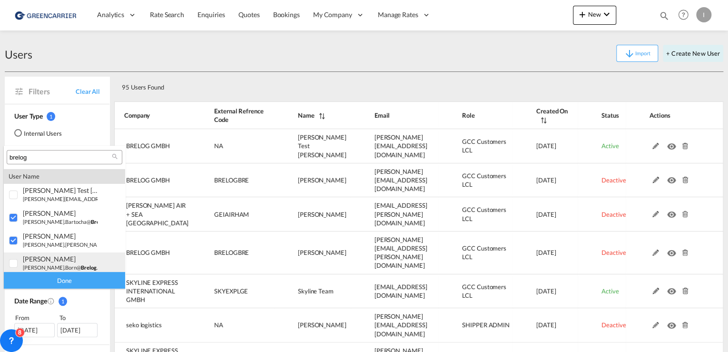
click at [14, 265] on div at bounding box center [14, 264] width 10 height 10
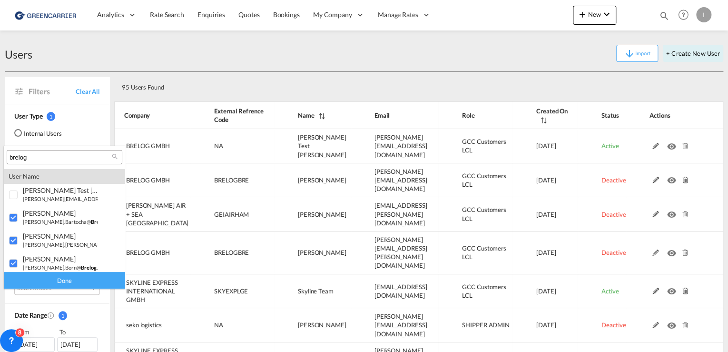
click at [64, 278] on div "Done" at bounding box center [64, 280] width 121 height 17
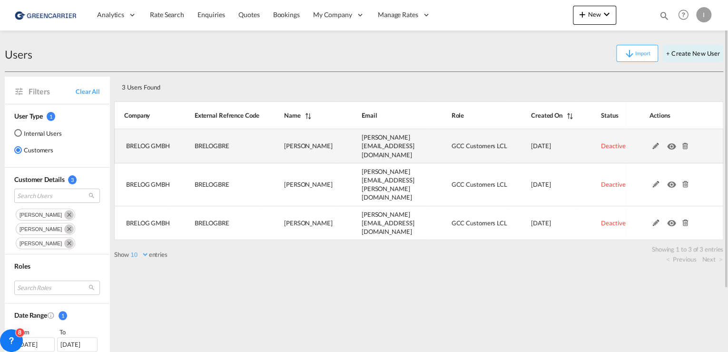
click at [657, 143] on md-icon at bounding box center [655, 146] width 12 height 7
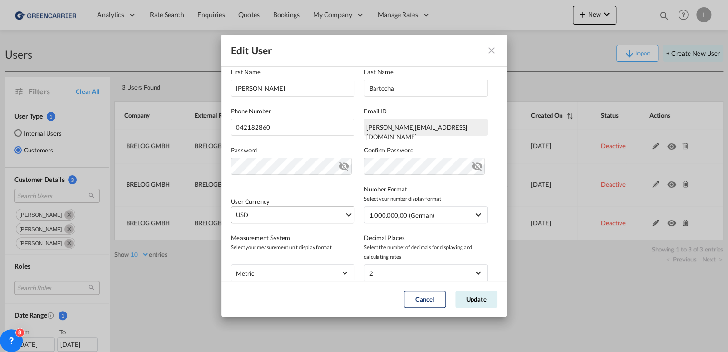
scroll to position [114, 0]
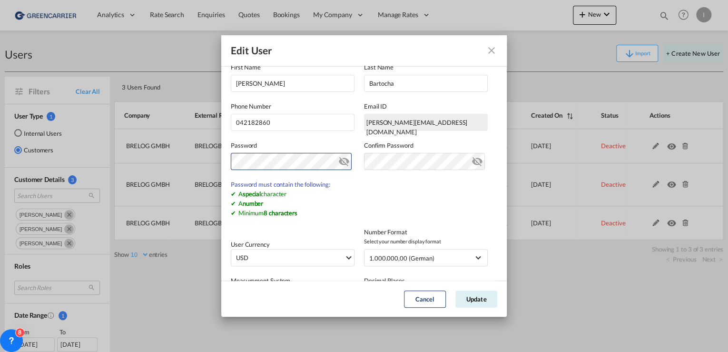
click at [340, 164] on md-icon "icon-eye-off" at bounding box center [343, 159] width 11 height 11
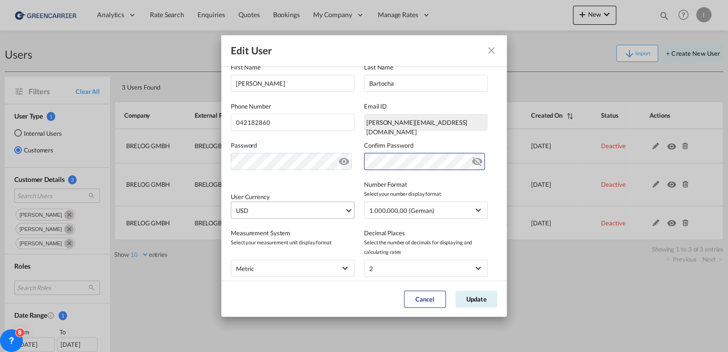
click at [299, 209] on span "USD" at bounding box center [290, 211] width 108 height 10
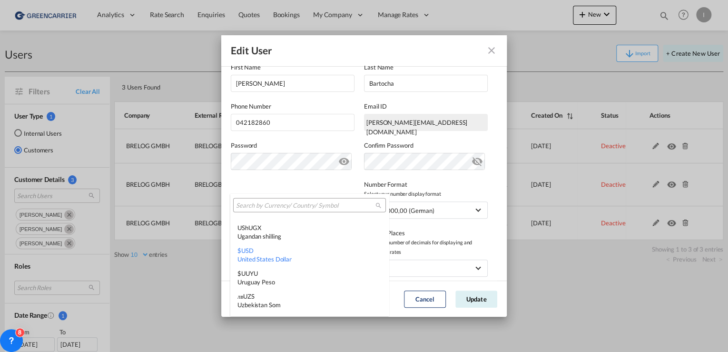
click at [293, 207] on input "search" at bounding box center [305, 205] width 139 height 9
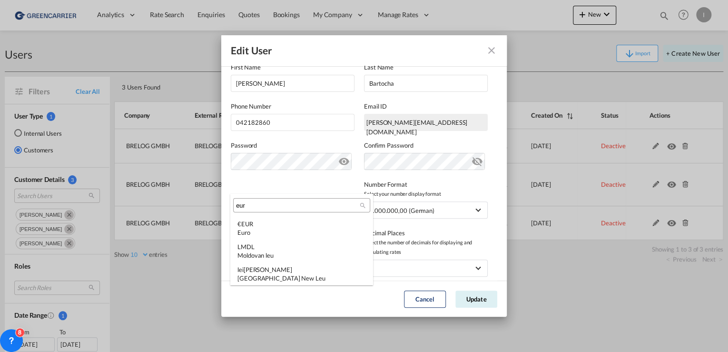
scroll to position [0, 0]
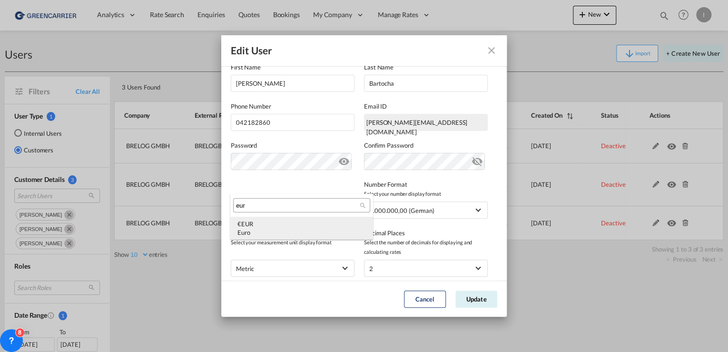
type input "eur"
click at [287, 225] on div "€ EUR Euro" at bounding box center [301, 227] width 128 height 17
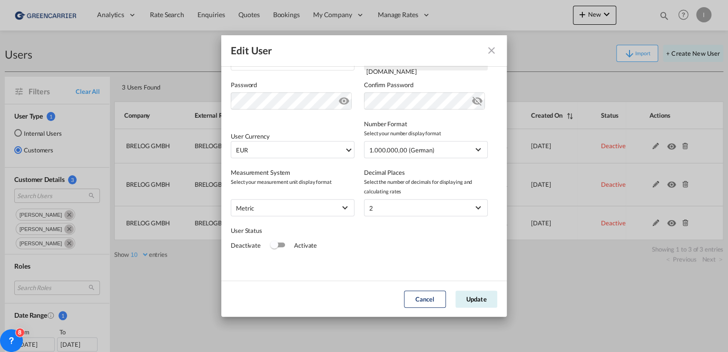
scroll to position [175, 0]
click at [281, 245] on div "Switch 1" at bounding box center [278, 244] width 14 height 5
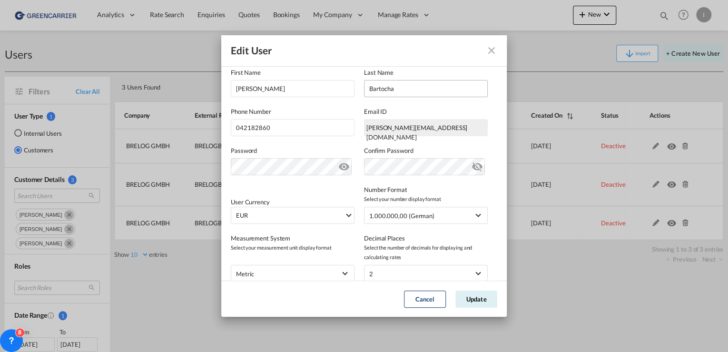
scroll to position [0, 0]
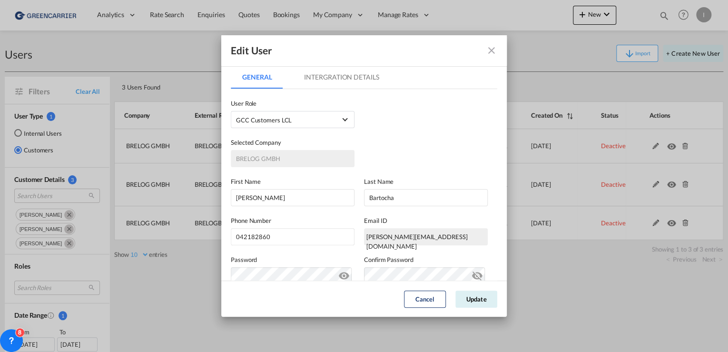
click at [374, 76] on md-tab-item "Intergration Details" at bounding box center [342, 77] width 98 height 23
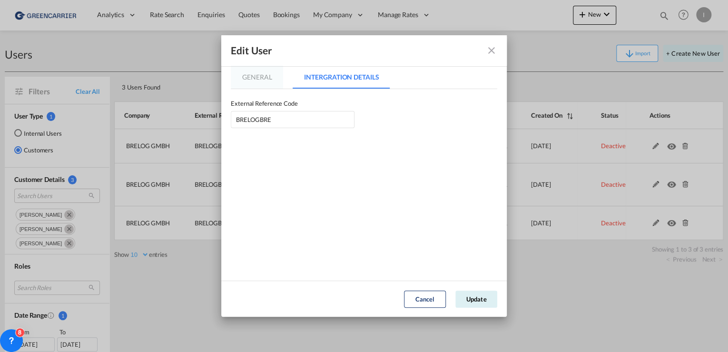
click at [270, 72] on md-tab-item "General" at bounding box center [257, 77] width 52 height 23
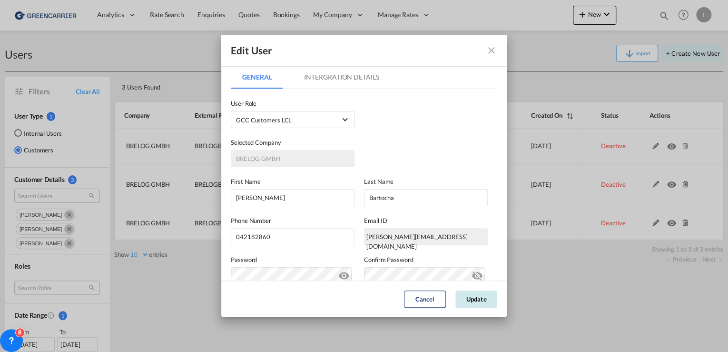
click at [481, 297] on button "Update" at bounding box center [476, 298] width 42 height 17
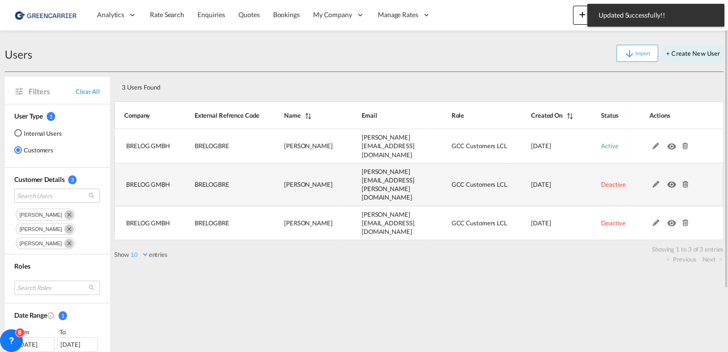
click at [653, 181] on md-icon at bounding box center [655, 184] width 12 height 7
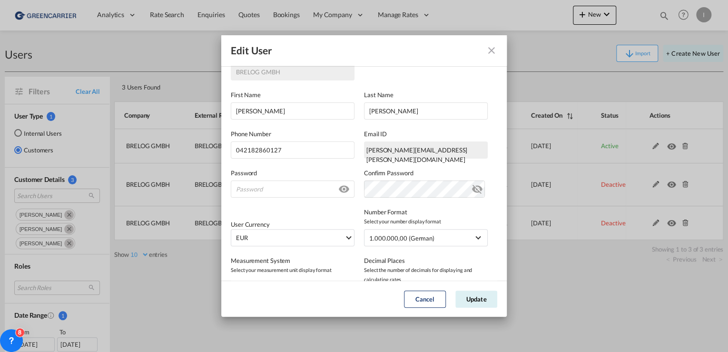
scroll to position [152, 0]
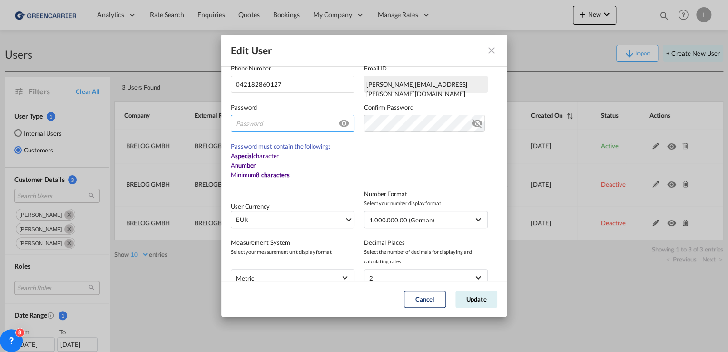
click at [255, 115] on input "GeneralIntergration Details ..." at bounding box center [293, 123] width 124 height 17
paste input "Brelog2025#"
type input "Brelog2025#"
drag, startPoint x: 289, startPoint y: 120, endPoint x: 174, endPoint y: 123, distance: 115.6
click at [173, 121] on div "Edit User General Intergration Details General Intergration Details User Type I…" at bounding box center [364, 176] width 728 height 352
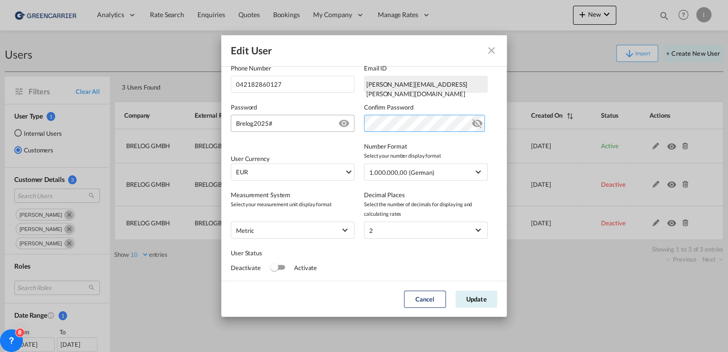
click at [266, 123] on div "Password [SECURITY_DATA] Password must contain the following: A special charact…" at bounding box center [364, 112] width 266 height 39
click at [472, 120] on md-icon "icon-eye-off" at bounding box center [476, 121] width 11 height 11
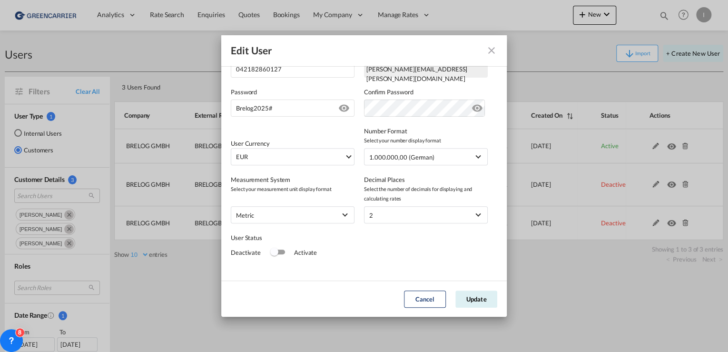
scroll to position [175, 0]
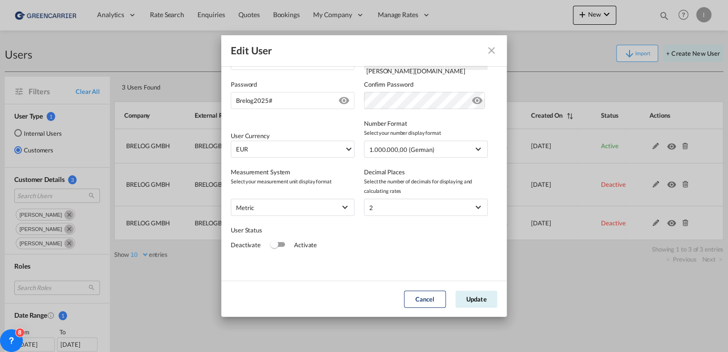
click at [280, 245] on div "Switch 1" at bounding box center [278, 244] width 14 height 5
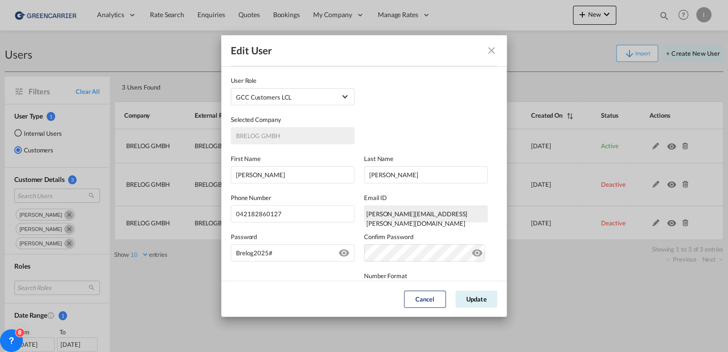
scroll to position [0, 0]
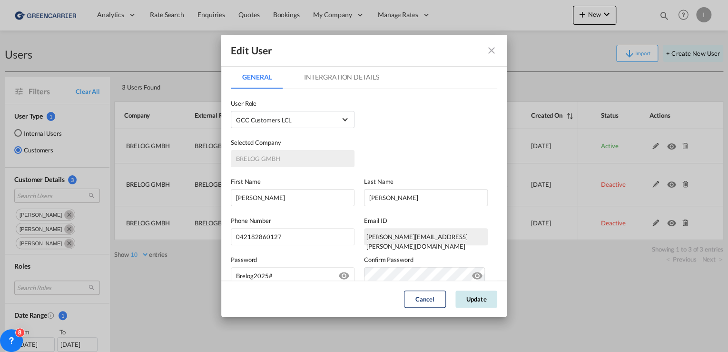
click at [482, 300] on button "Update" at bounding box center [476, 298] width 42 height 17
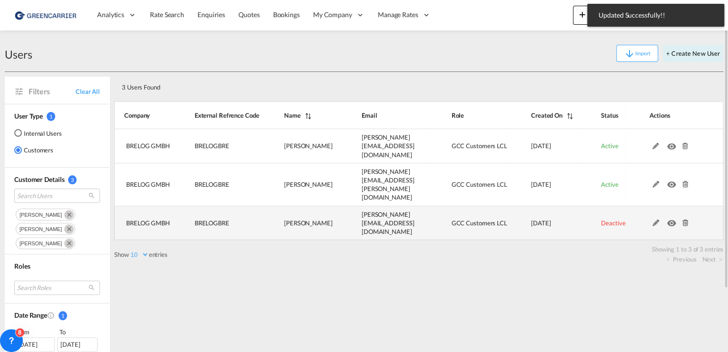
click at [652, 219] on md-icon at bounding box center [655, 222] width 12 height 7
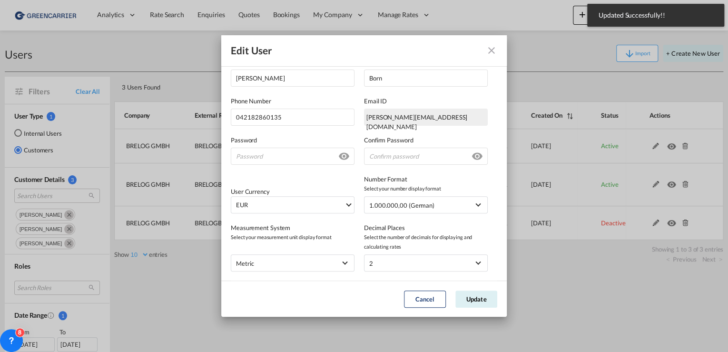
scroll to position [175, 0]
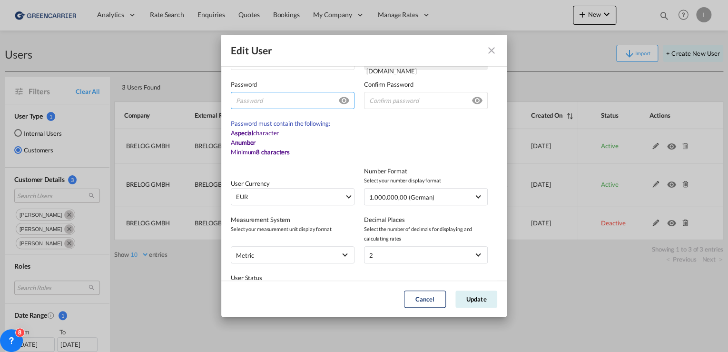
click at [259, 100] on input "GeneralIntergration Details ..." at bounding box center [293, 100] width 124 height 17
paste input "Brelog2025#"
type input "Brelog2025#"
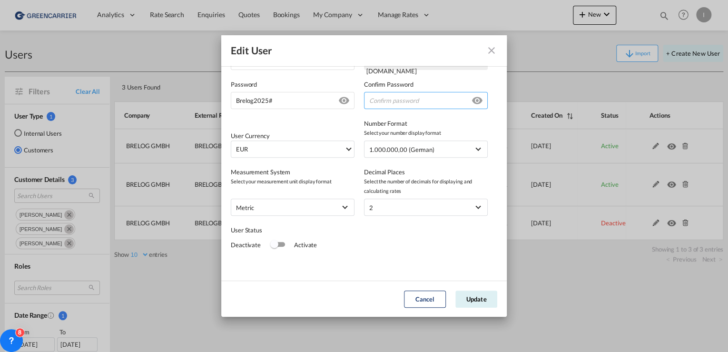
click at [386, 101] on input "GeneralIntergration Details ..." at bounding box center [426, 100] width 124 height 17
paste input "Brelog2025#"
type input "Brelog2025#"
click at [273, 244] on div "Switch 1" at bounding box center [274, 244] width 8 height 8
click at [479, 295] on button "Update" at bounding box center [476, 298] width 42 height 17
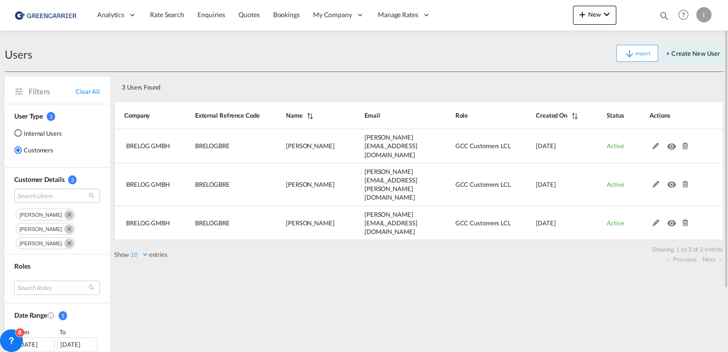
click at [703, 14] on div "I" at bounding box center [703, 14] width 15 height 15
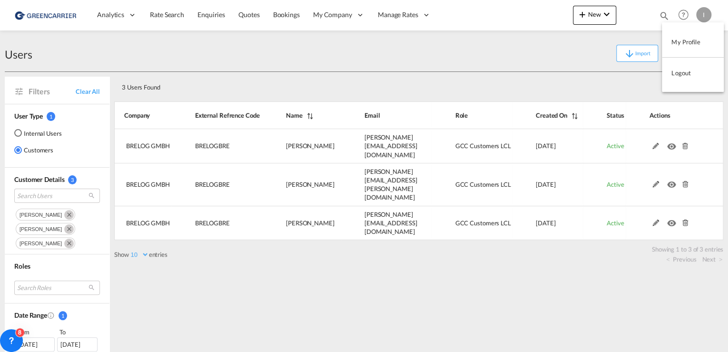
click at [693, 44] on button "My Profile" at bounding box center [693, 41] width 62 height 19
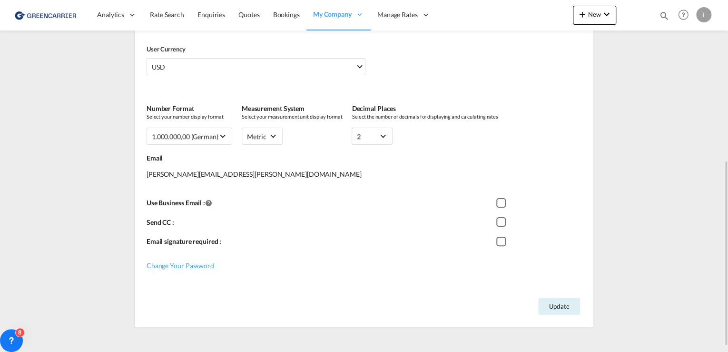
scroll to position [314, 0]
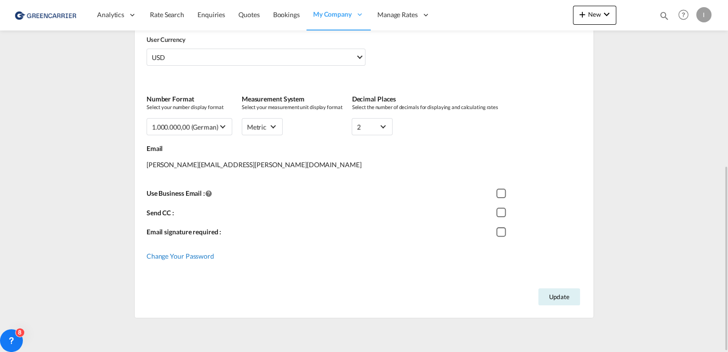
click at [152, 257] on span "Change Your Password" at bounding box center [181, 256] width 68 height 8
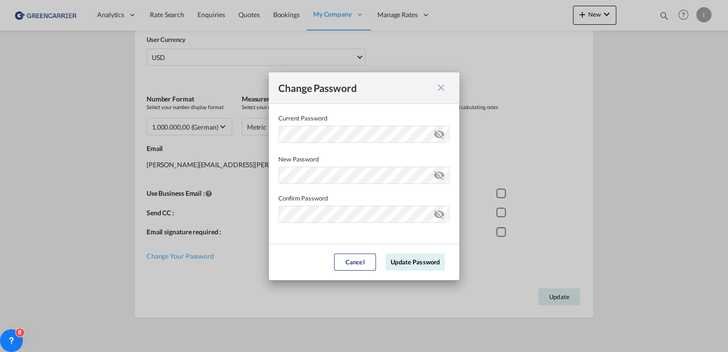
click at [440, 86] on md-icon "icon-close fg-AAA8AD cursor" at bounding box center [440, 87] width 11 height 11
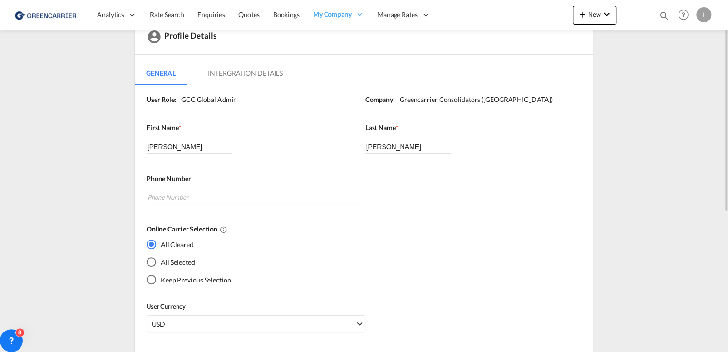
scroll to position [0, 0]
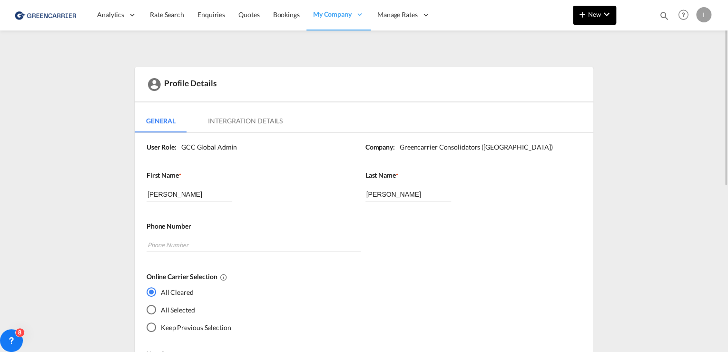
click at [603, 13] on md-icon "icon-chevron-down" at bounding box center [606, 14] width 11 height 11
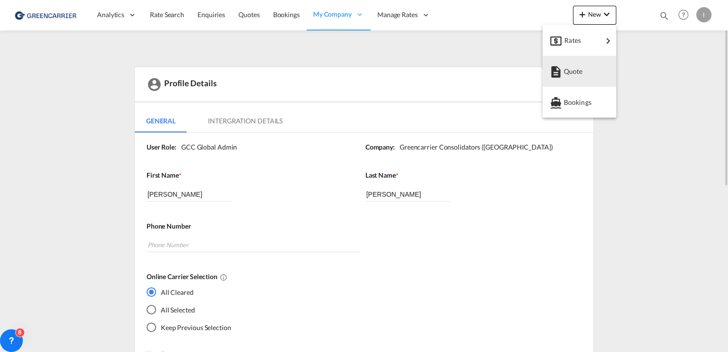
click at [702, 13] on md-backdrop at bounding box center [364, 176] width 728 height 352
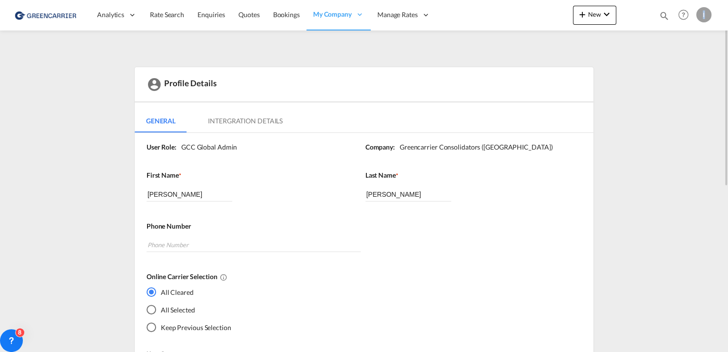
click at [702, 13] on div "I" at bounding box center [703, 14] width 15 height 15
drag, startPoint x: 702, startPoint y: 13, endPoint x: 683, endPoint y: 75, distance: 64.8
click at [683, 73] on button "Logout" at bounding box center [693, 72] width 62 height 19
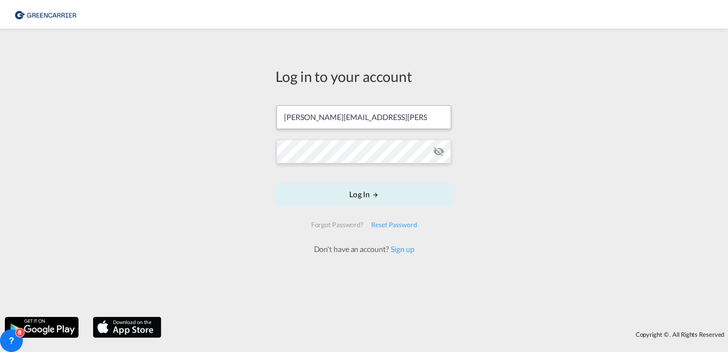
drag, startPoint x: 363, startPoint y: 115, endPoint x: 363, endPoint y: 126, distance: 10.5
click at [363, 115] on input "[PERSON_NAME][EMAIL_ADDRESS][PERSON_NAME][DOMAIN_NAME]" at bounding box center [363, 117] width 175 height 24
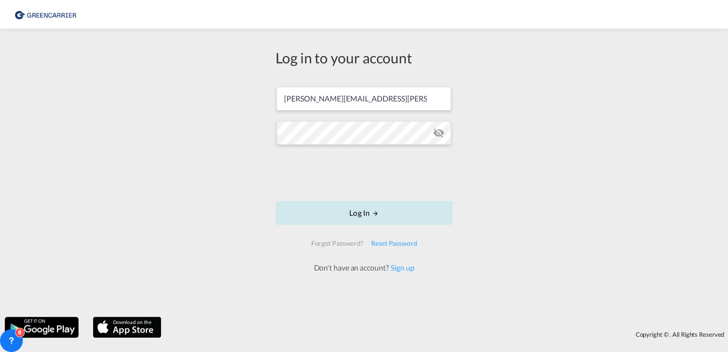
type input "[PERSON_NAME][EMAIL_ADDRESS][DOMAIN_NAME]"
click at [431, 206] on button "Log In" at bounding box center [363, 213] width 177 height 24
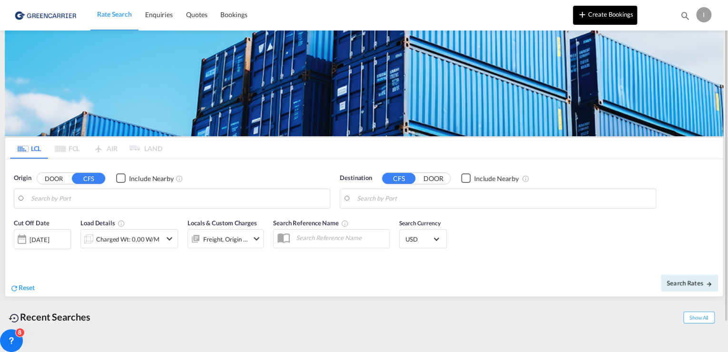
click at [624, 11] on button "Create Bookings" at bounding box center [605, 15] width 64 height 19
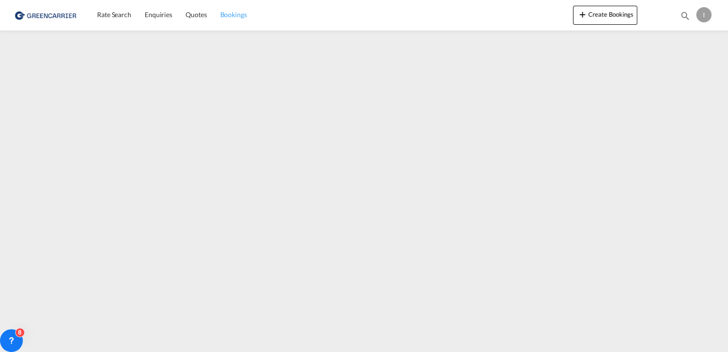
click at [234, 15] on span "Bookings" at bounding box center [233, 14] width 27 height 8
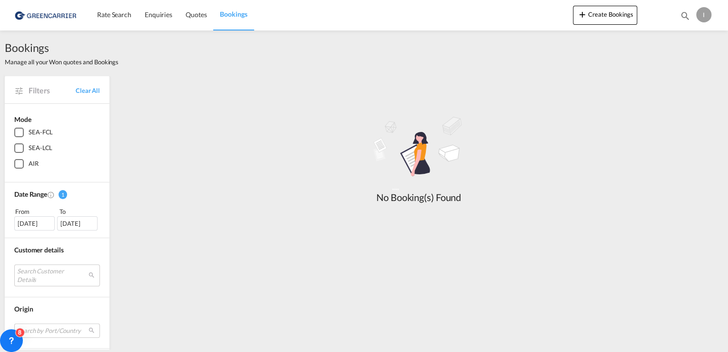
click at [702, 19] on div "I" at bounding box center [703, 14] width 15 height 15
click at [676, 74] on button "Logout" at bounding box center [693, 72] width 62 height 19
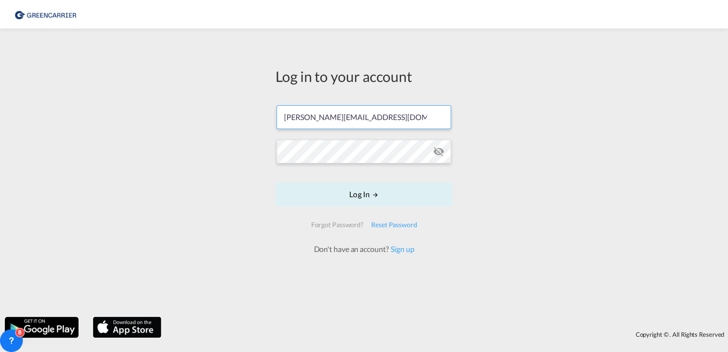
click at [390, 118] on input "[PERSON_NAME][EMAIL_ADDRESS][DOMAIN_NAME]" at bounding box center [363, 117] width 175 height 24
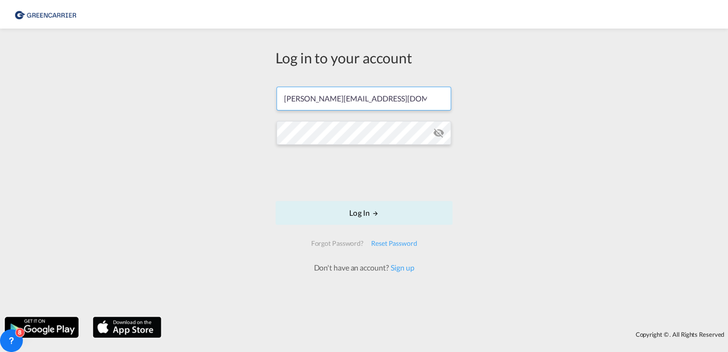
type input "[PERSON_NAME][EMAIL_ADDRESS][PERSON_NAME][DOMAIN_NAME]"
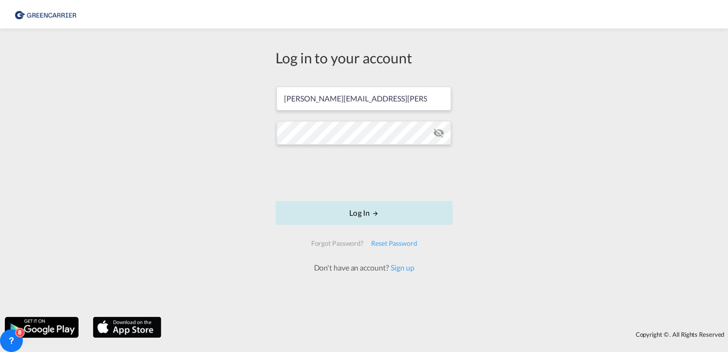
click at [377, 215] on md-icon "LOGIN" at bounding box center [375, 213] width 7 height 7
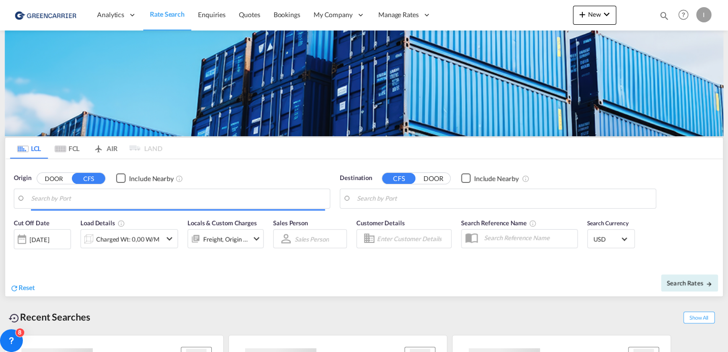
type input "[GEOGRAPHIC_DATA], [GEOGRAPHIC_DATA]"
type input "Callao, PECLL"
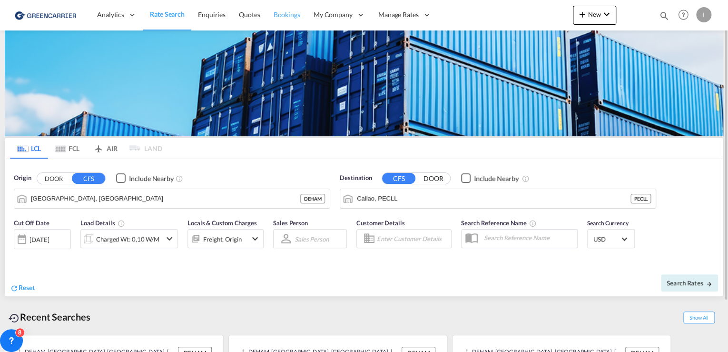
click at [286, 17] on span "Bookings" at bounding box center [287, 14] width 27 height 8
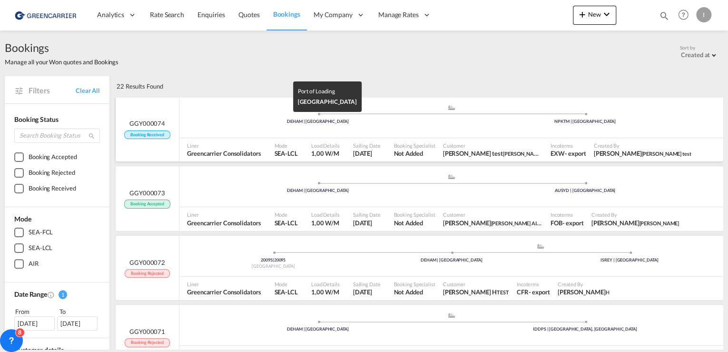
click at [212, 120] on div "DEHAM | [GEOGRAPHIC_DATA]" at bounding box center [317, 121] width 267 height 6
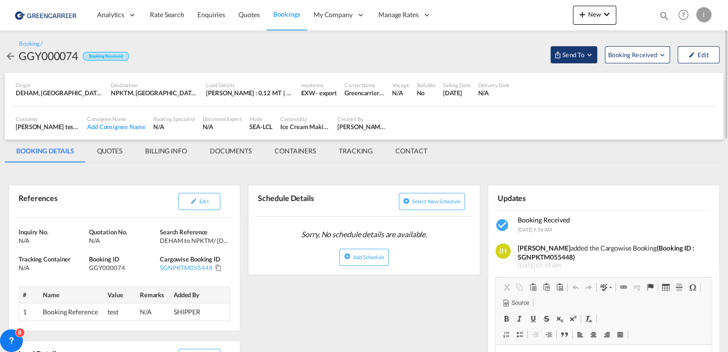
click at [578, 54] on span "Send To" at bounding box center [573, 55] width 24 height 10
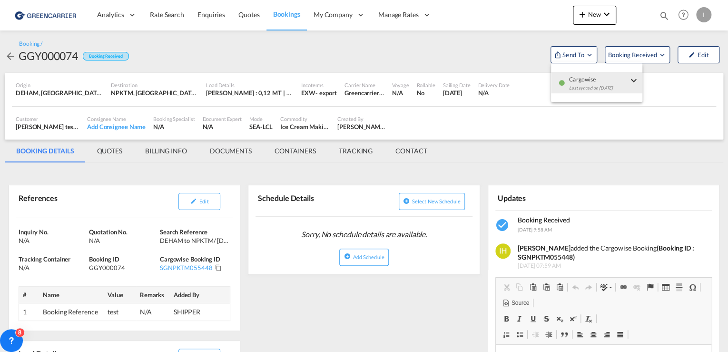
click at [637, 54] on md-backdrop at bounding box center [364, 176] width 728 height 352
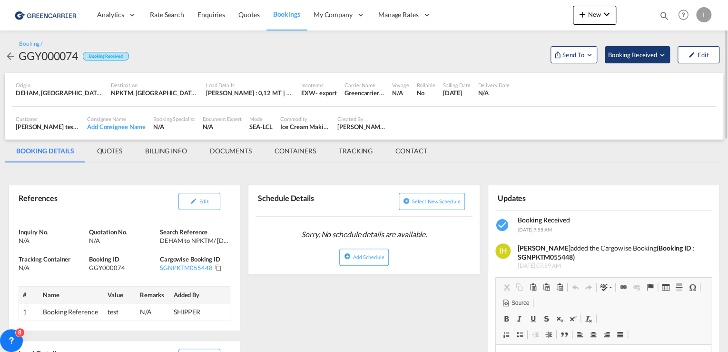
click at [646, 55] on span "Booking Received" at bounding box center [633, 55] width 50 height 10
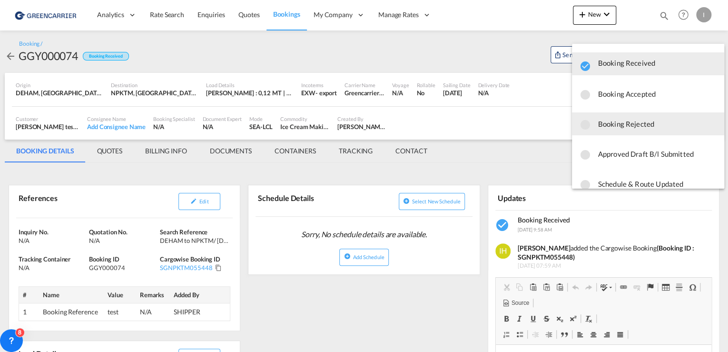
click at [648, 123] on span "Booking Rejected" at bounding box center [657, 123] width 118 height 17
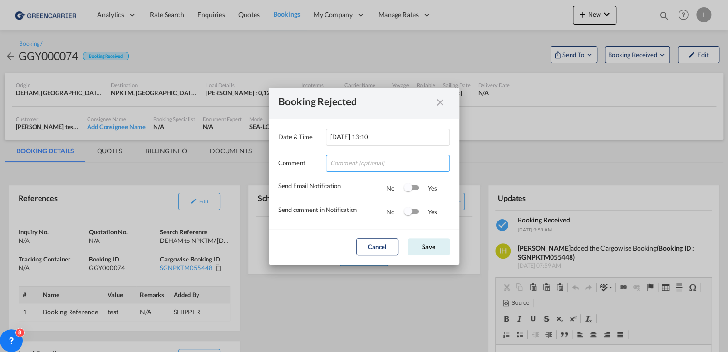
click at [369, 166] on input "Date & ..." at bounding box center [388, 163] width 124 height 17
type input "test"
click at [441, 248] on button "Save" at bounding box center [429, 246] width 42 height 17
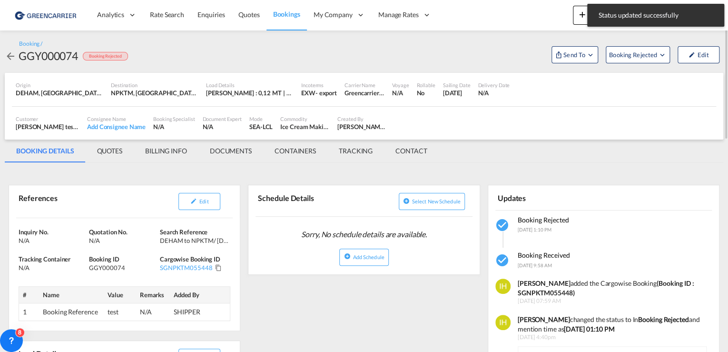
click at [11, 53] on md-icon "icon-arrow-left" at bounding box center [10, 55] width 11 height 11
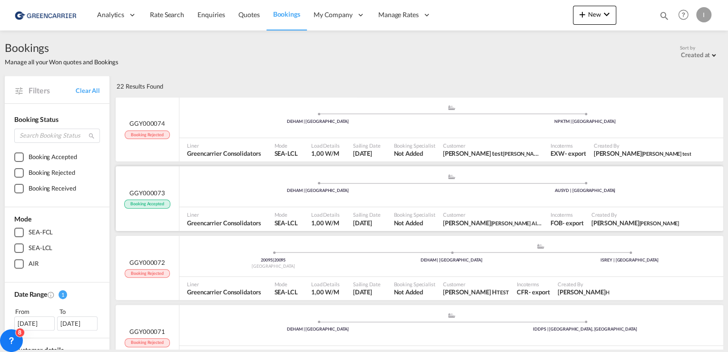
click at [258, 184] on ul ".a{fill:#aaa8ad;} .a{fill:#aaa8ad;} DEHAM | [GEOGRAPHIC_DATA] AUSYD | [GEOGRAPH…" at bounding box center [451, 185] width 534 height 5
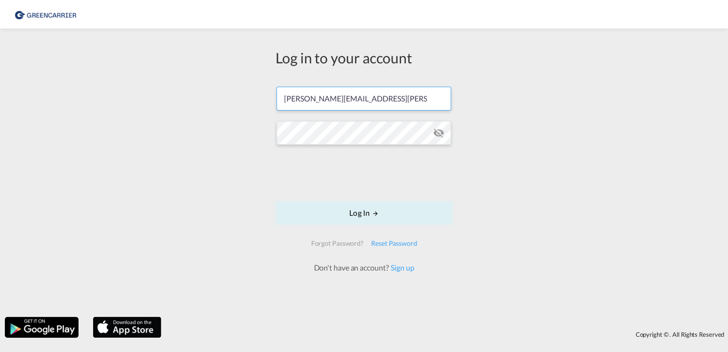
drag, startPoint x: 389, startPoint y: 101, endPoint x: 141, endPoint y: 98, distance: 247.4
click at [141, 97] on div "Log in to your account [PERSON_NAME][EMAIL_ADDRESS][PERSON_NAME][DOMAIN_NAME] L…" at bounding box center [364, 172] width 728 height 278
drag, startPoint x: 405, startPoint y: 99, endPoint x: 108, endPoint y: 101, distance: 297.3
click at [108, 101] on div "Log in to your account [PERSON_NAME][EMAIL_ADDRESS][PERSON_NAME][DOMAIN_NAME] L…" at bounding box center [364, 172] width 728 height 278
paste input "[PERSON_NAME]"
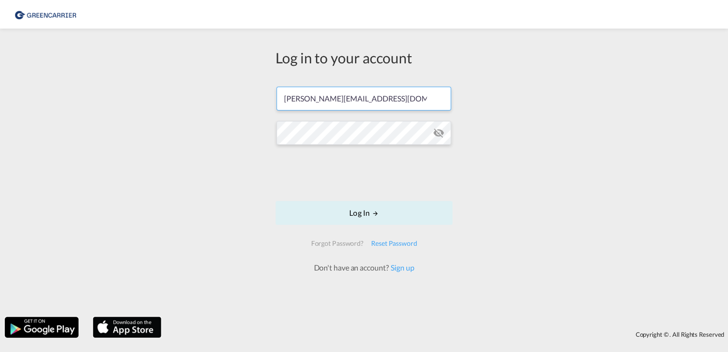
type input "[PERSON_NAME][EMAIL_ADDRESS][DOMAIN_NAME]"
drag, startPoint x: 114, startPoint y: 130, endPoint x: 152, endPoint y: 134, distance: 37.8
click at [114, 130] on div "Log in to your account [PERSON_NAME][EMAIL_ADDRESS][DOMAIN_NAME] Log In Forgot …" at bounding box center [364, 172] width 728 height 278
drag, startPoint x: 353, startPoint y: 94, endPoint x: 111, endPoint y: 101, distance: 242.2
click at [111, 101] on div "Log in to your account nikolas.born@brelog.com Log In Forgot Password? Reset Pa…" at bounding box center [364, 172] width 728 height 278
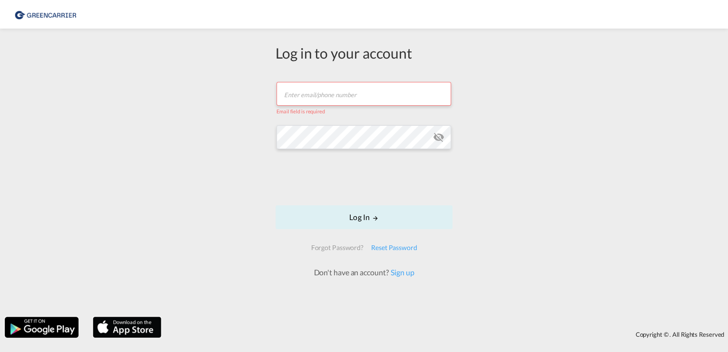
click at [122, 101] on div "Log in to your account Email field is required Log In Forgot Password? Reset Pa…" at bounding box center [364, 172] width 728 height 278
